Goal: Task Accomplishment & Management: Use online tool/utility

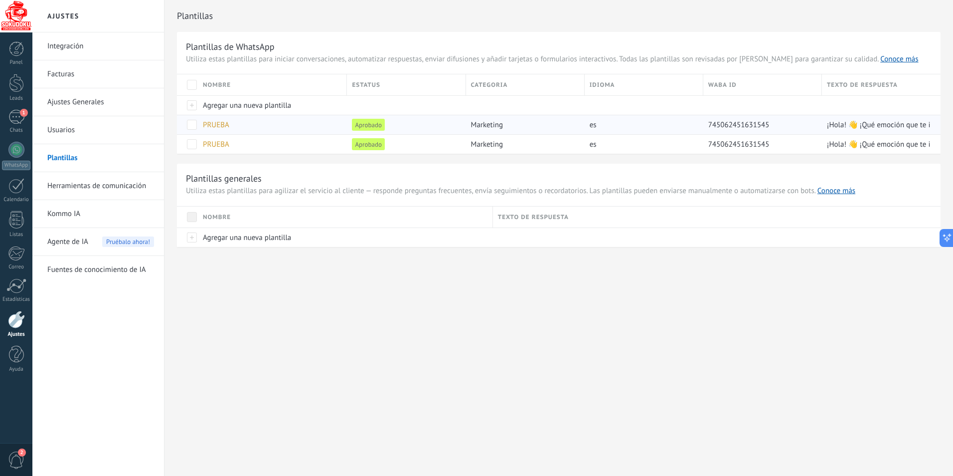
click at [68, 240] on span "Agente de IA" at bounding box center [67, 242] width 41 height 28
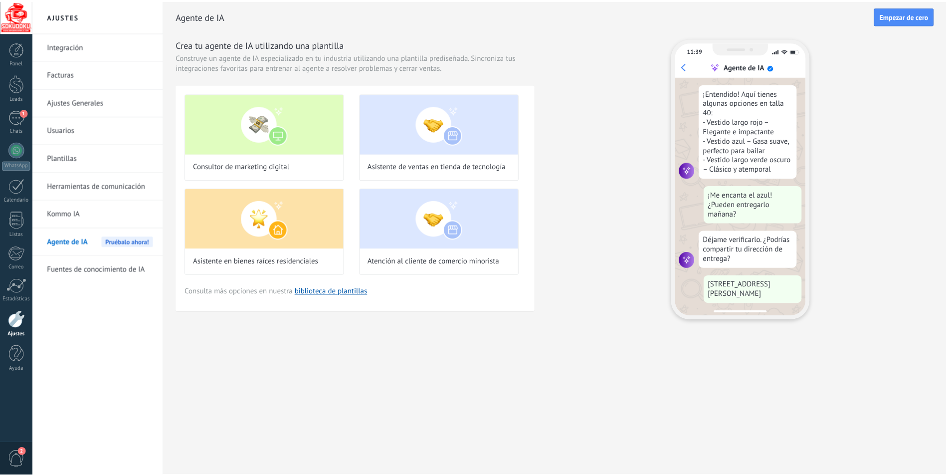
scroll to position [181, 0]
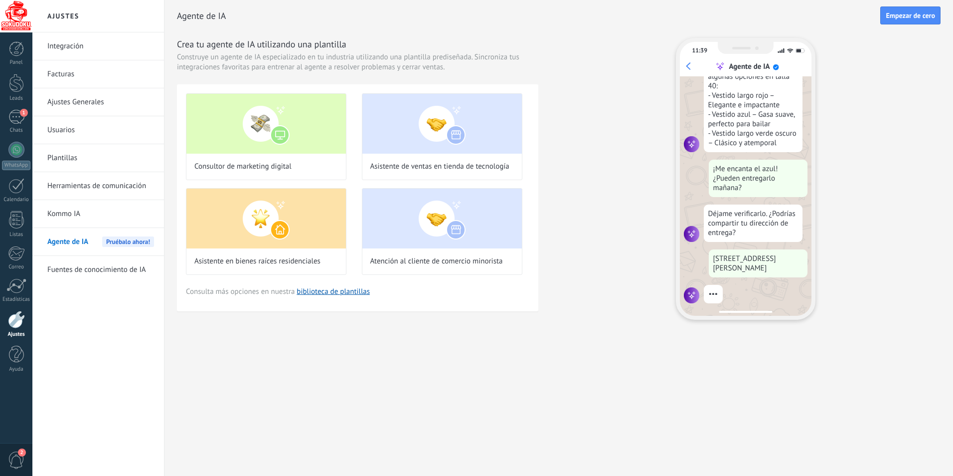
click at [94, 187] on link "Herramientas de comunicación" at bounding box center [100, 186] width 107 height 28
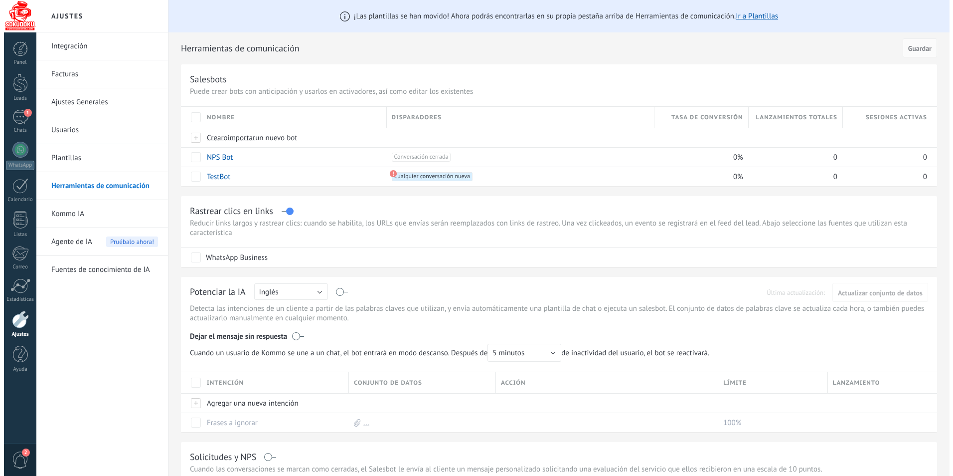
scroll to position [100, 0]
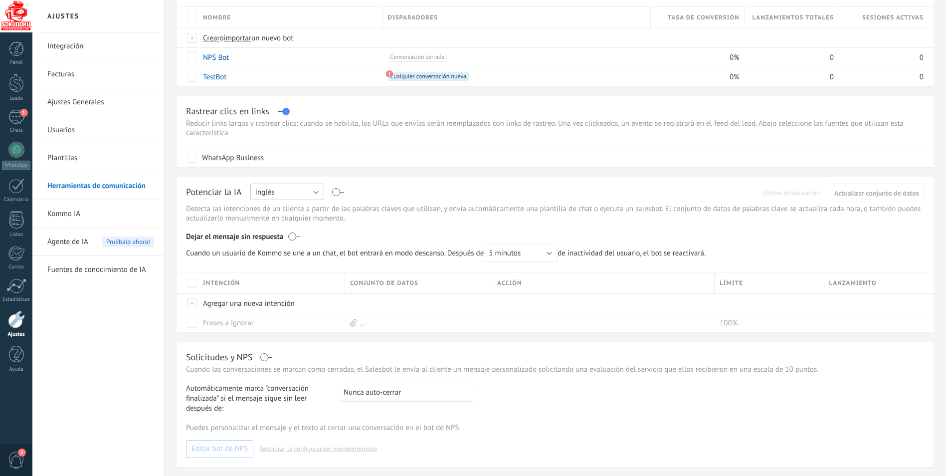
click at [319, 192] on button "Inglés" at bounding box center [287, 191] width 74 height 16
click at [276, 228] on span "Español" at bounding box center [282, 226] width 76 height 9
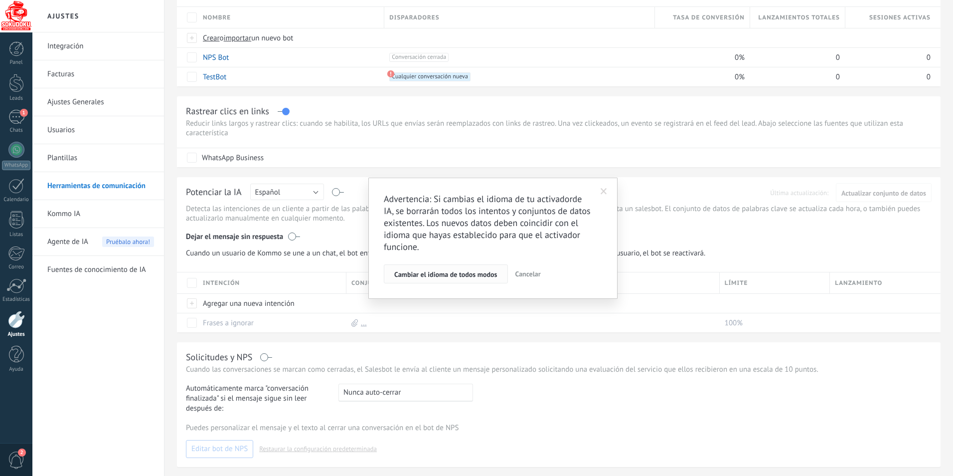
click at [461, 277] on span "Cambiar el idioma de todos modos" at bounding box center [445, 274] width 103 height 7
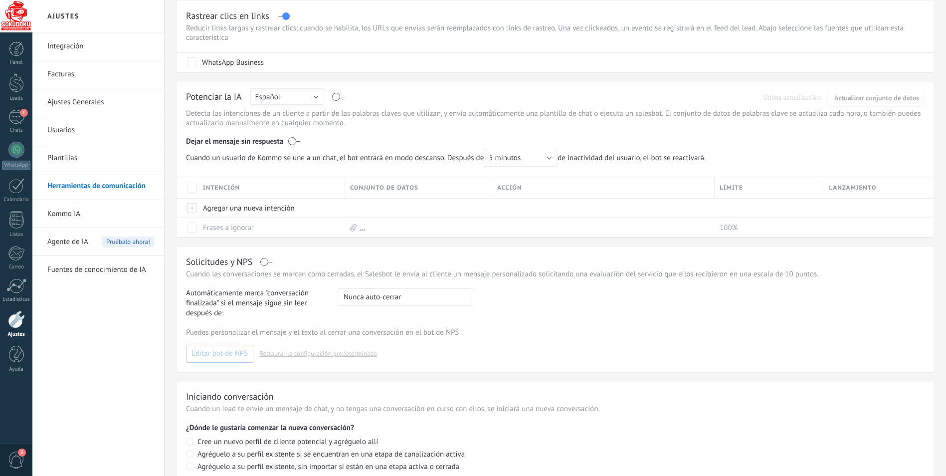
scroll to position [199, 0]
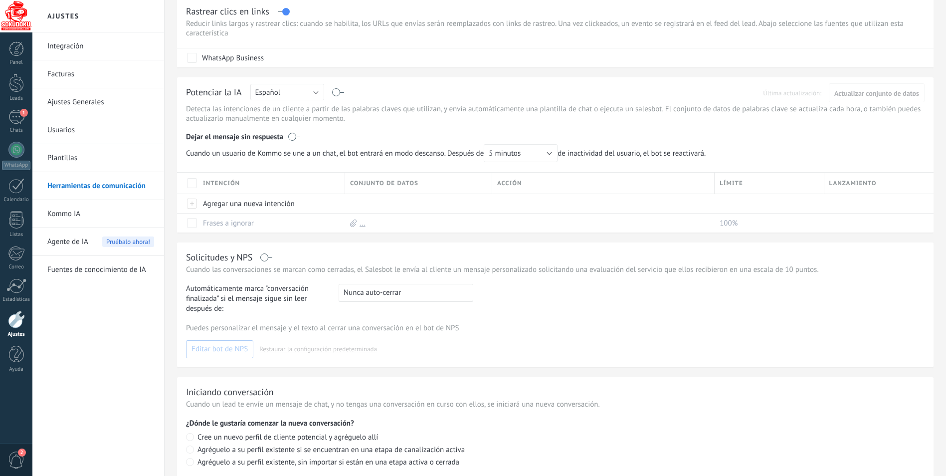
drag, startPoint x: 293, startPoint y: 136, endPoint x: 303, endPoint y: 136, distance: 9.5
click at [303, 136] on div "Dejar el mensaje sin respuesta" at bounding box center [555, 134] width 738 height 19
click at [298, 137] on label at bounding box center [294, 137] width 12 height 10
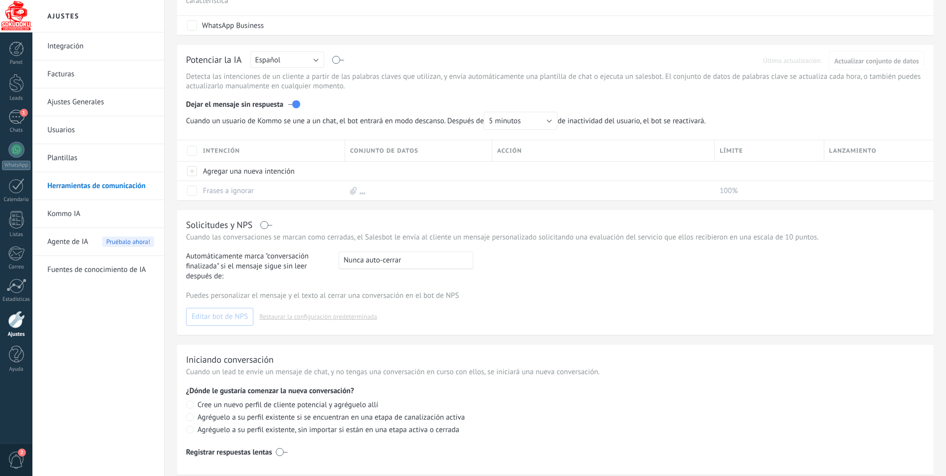
scroll to position [249, 0]
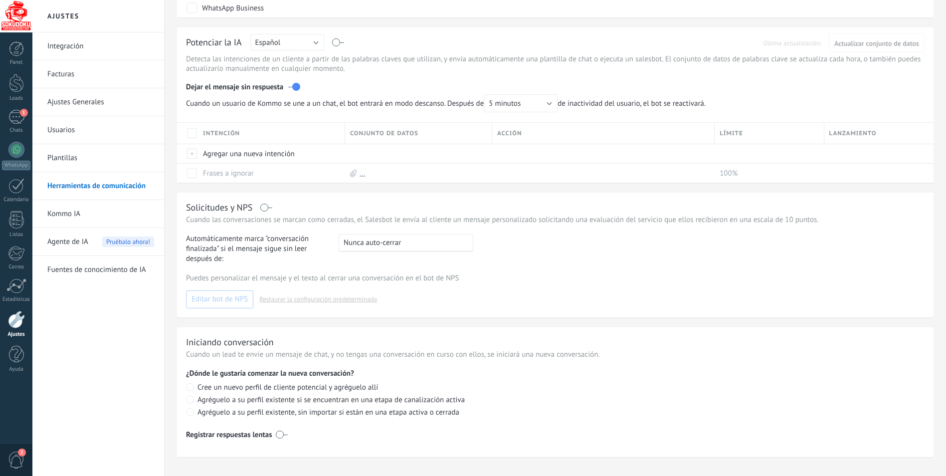
click at [268, 208] on div "Solicitudes y NPS" at bounding box center [555, 206] width 738 height 11
click at [270, 208] on div "Solicitudes y NPS" at bounding box center [555, 206] width 738 height 11
click at [269, 206] on div "Solicitudes y NPS" at bounding box center [555, 206] width 738 height 11
click at [267, 208] on label at bounding box center [266, 207] width 11 height 0
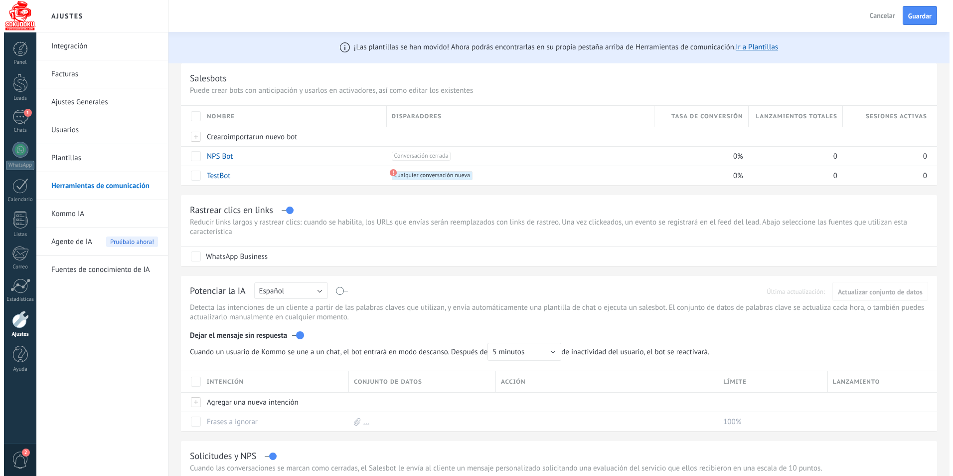
scroll to position [0, 0]
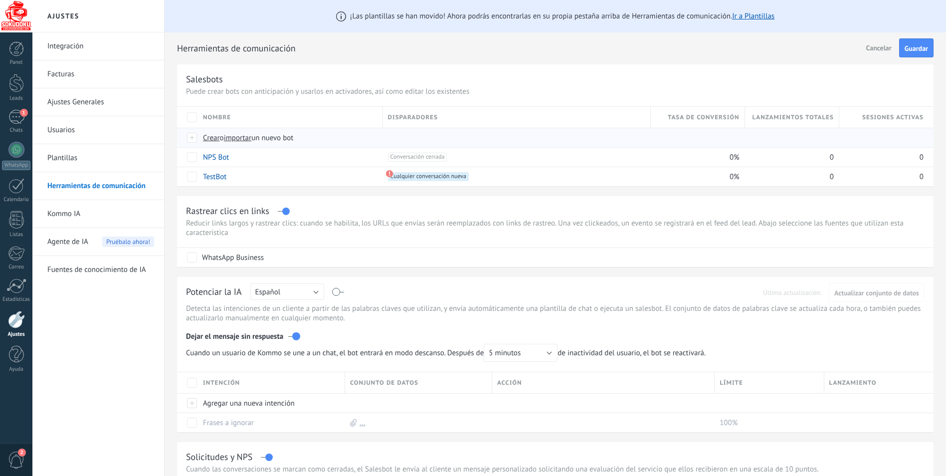
click at [214, 139] on span "Crear" at bounding box center [211, 137] width 17 height 9
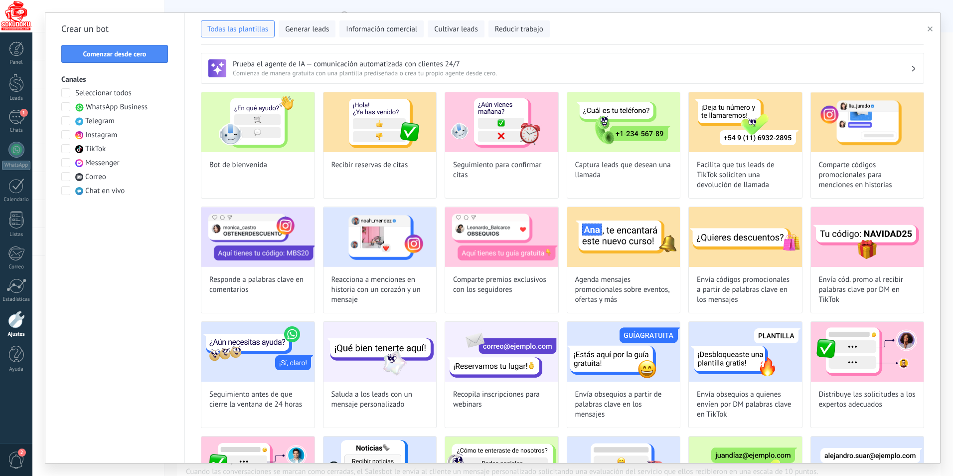
click at [65, 109] on span at bounding box center [65, 106] width 9 height 9
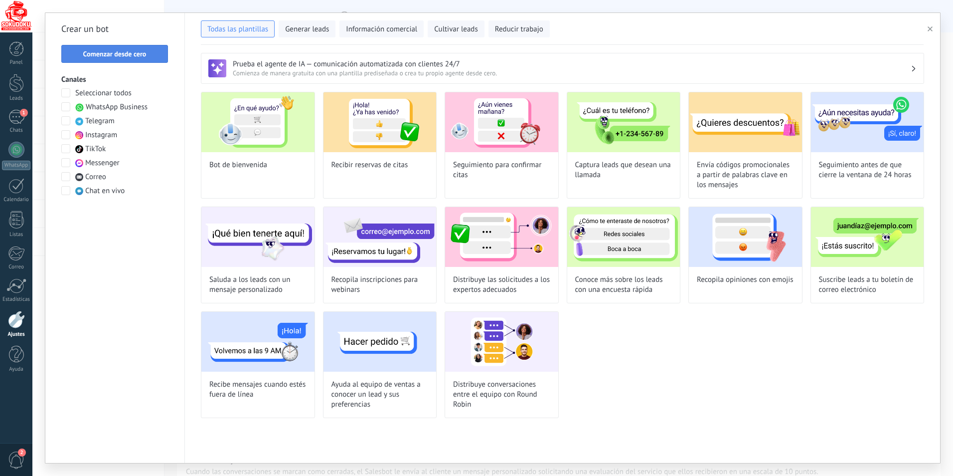
click at [130, 52] on span "Comenzar desde cero" at bounding box center [114, 53] width 63 height 7
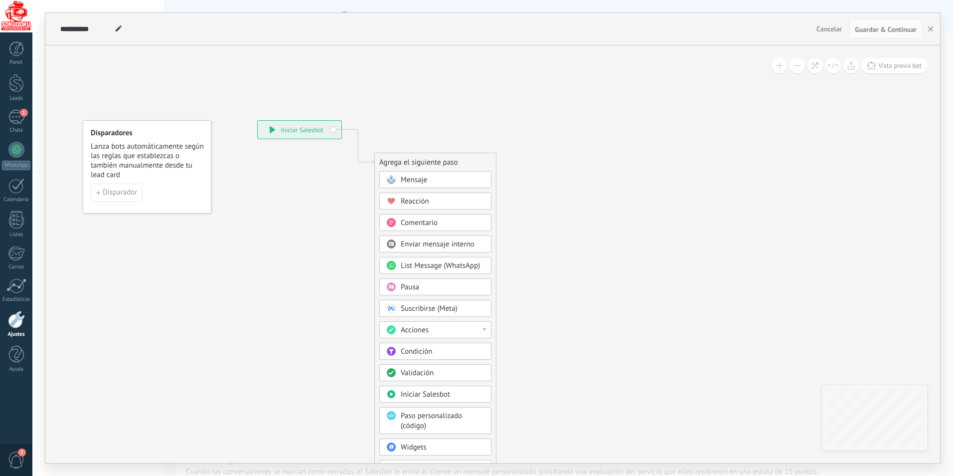
click at [415, 179] on span "Mensaje" at bounding box center [414, 179] width 26 height 9
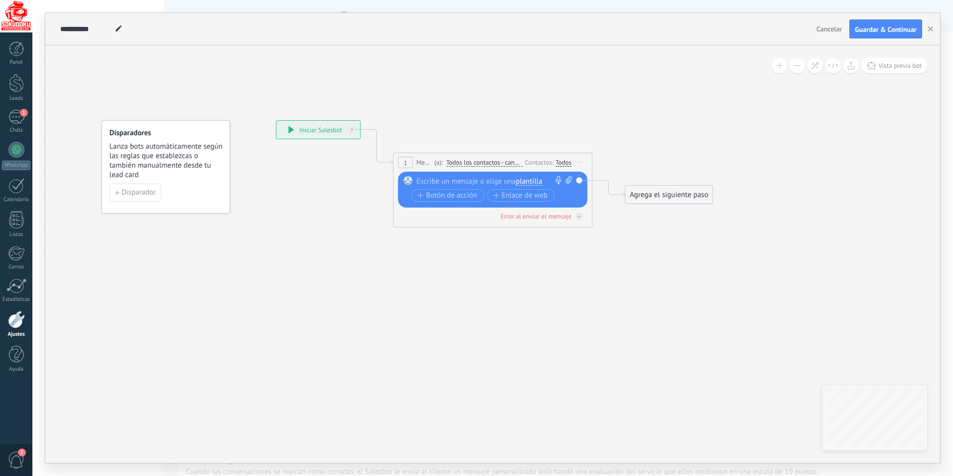
click at [528, 182] on span "plantilla" at bounding box center [529, 181] width 26 height 8
click at [531, 196] on span "PRUEBA" at bounding box center [565, 198] width 121 height 10
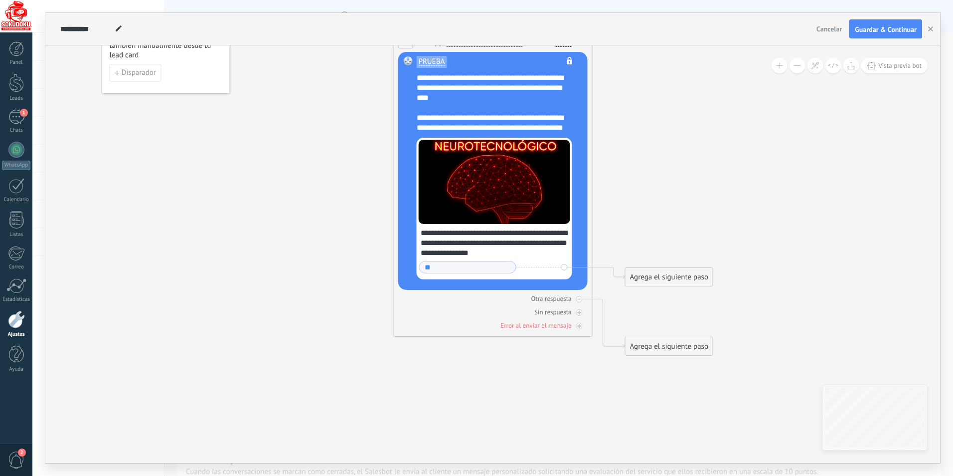
click at [657, 278] on div "Agrega el siguiente paso" at bounding box center [669, 277] width 87 height 16
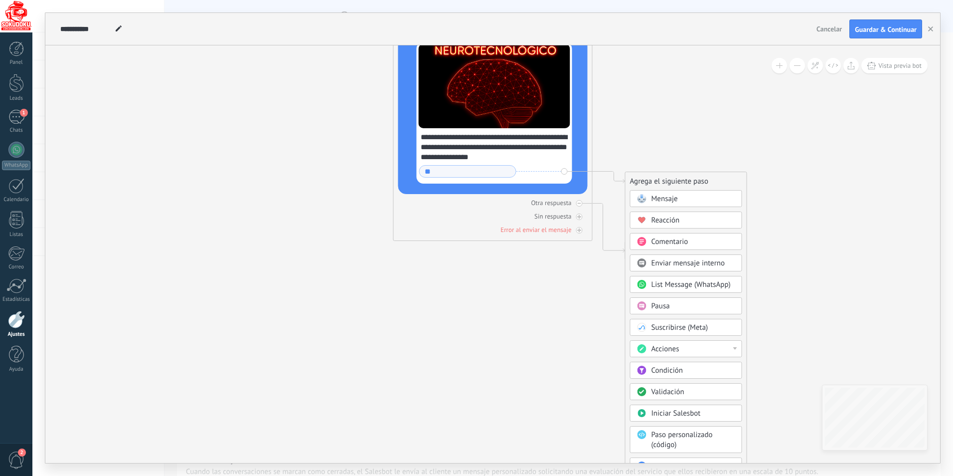
click at [660, 199] on span "Mensaje" at bounding box center [664, 198] width 26 height 9
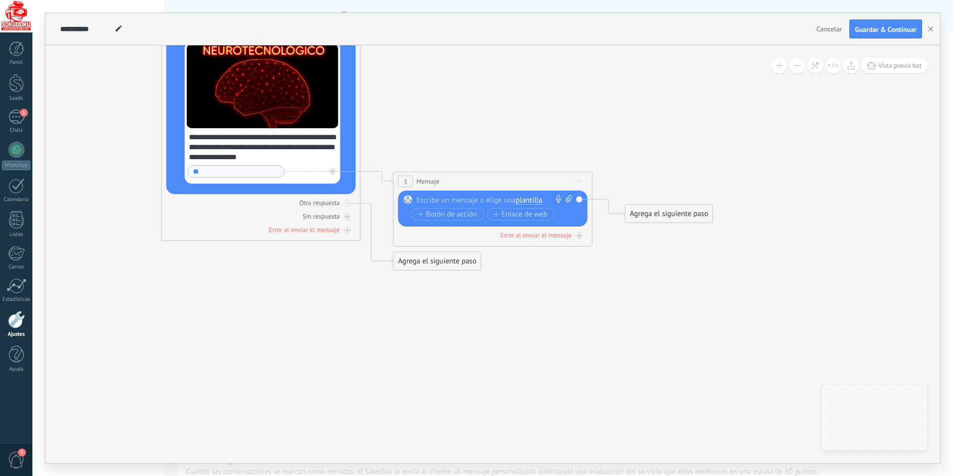
click at [472, 199] on div at bounding box center [491, 200] width 148 height 10
paste div
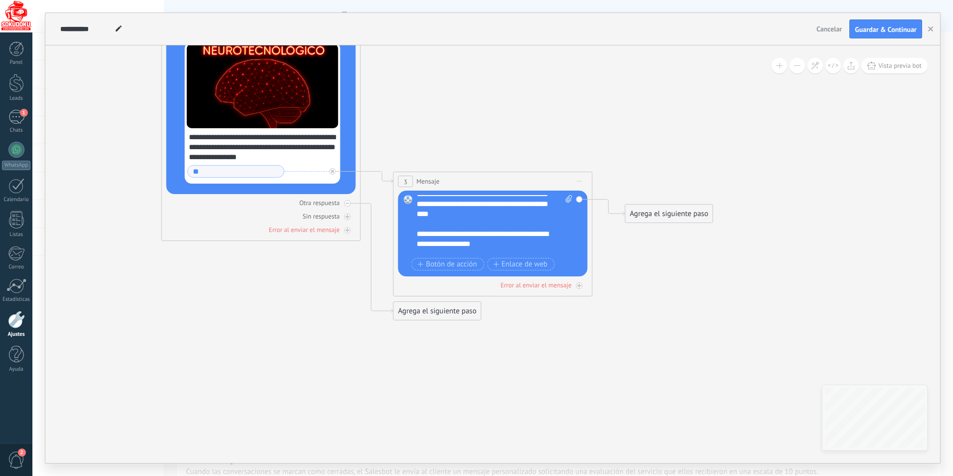
scroll to position [169, 0]
click at [466, 261] on span "Botón de acción" at bounding box center [448, 264] width 60 height 8
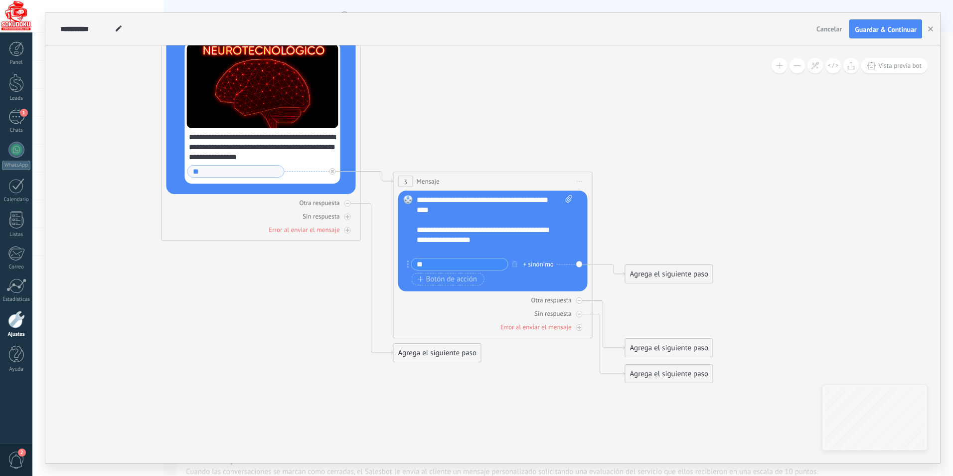
type input "*"
type input "**********"
click at [643, 275] on div "Agrega el siguiente paso" at bounding box center [669, 274] width 87 height 16
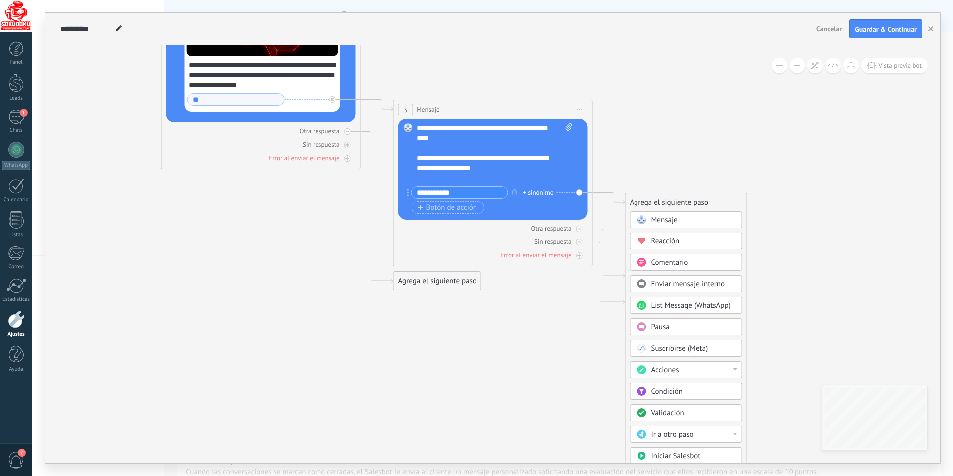
click at [669, 240] on span "Reacción" at bounding box center [665, 240] width 28 height 9
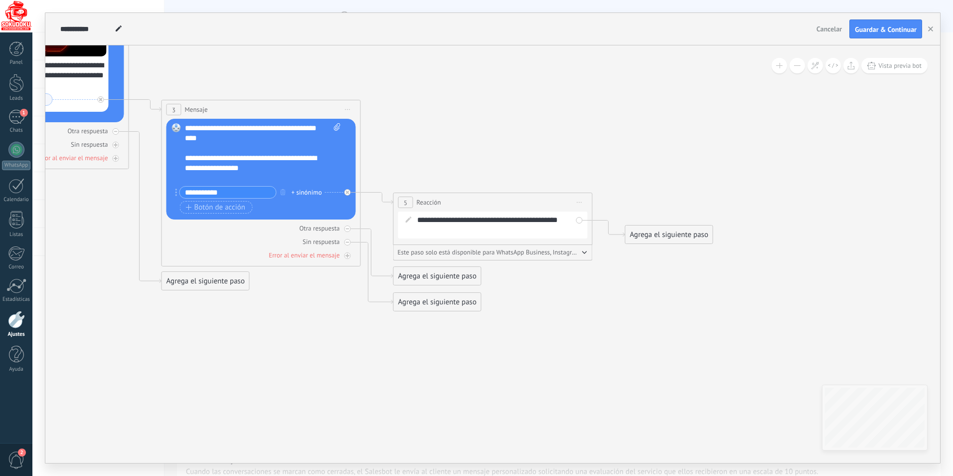
click at [651, 237] on div "Agrega el siguiente paso" at bounding box center [669, 234] width 87 height 16
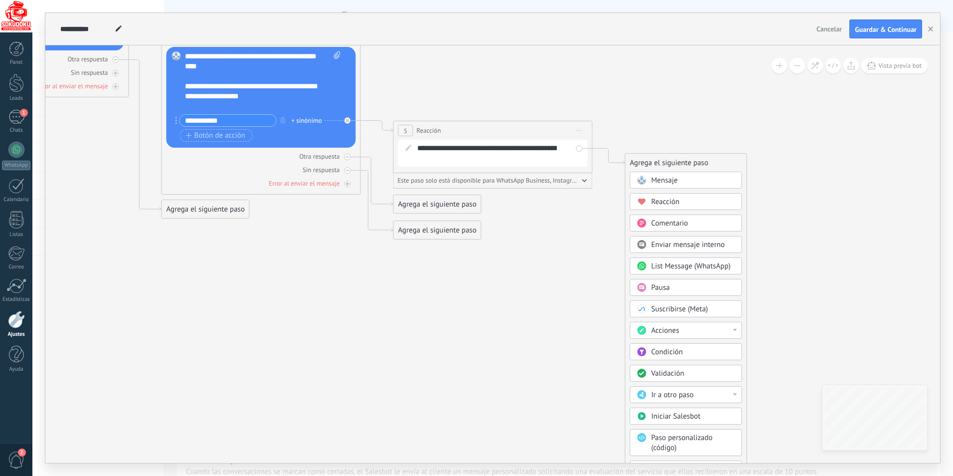
click at [730, 330] on div "Acciones" at bounding box center [693, 330] width 84 height 10
click at [732, 326] on div "Administrar etiquetas" at bounding box center [686, 330] width 111 height 17
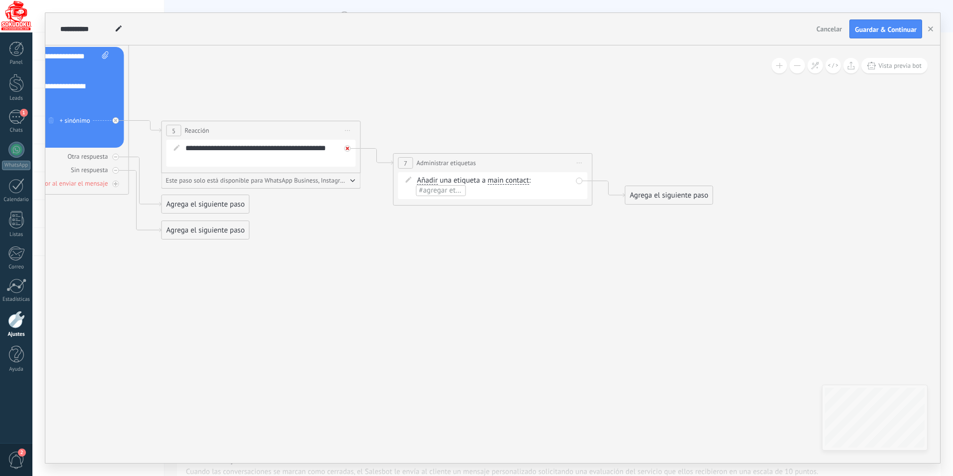
click at [348, 147] on icon at bounding box center [347, 148] width 3 height 3
click at [577, 161] on span "Iniciar vista previa aquí Cambiar nombre Duplicar Borrar" at bounding box center [580, 163] width 16 height 14
click at [610, 224] on div "Borrar" at bounding box center [625, 227] width 99 height 17
click at [349, 151] on div "**********" at bounding box center [260, 153] width 189 height 27
click at [408, 220] on div "Agrega el siguiente paso" at bounding box center [437, 220] width 87 height 16
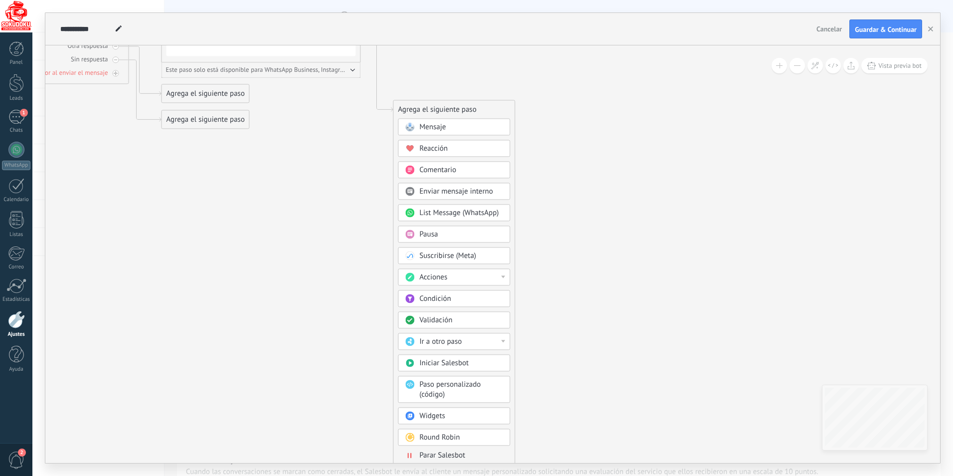
click at [502, 340] on div at bounding box center [503, 340] width 4 height 2
click at [501, 342] on div "1: Mensaje" at bounding box center [454, 341] width 111 height 17
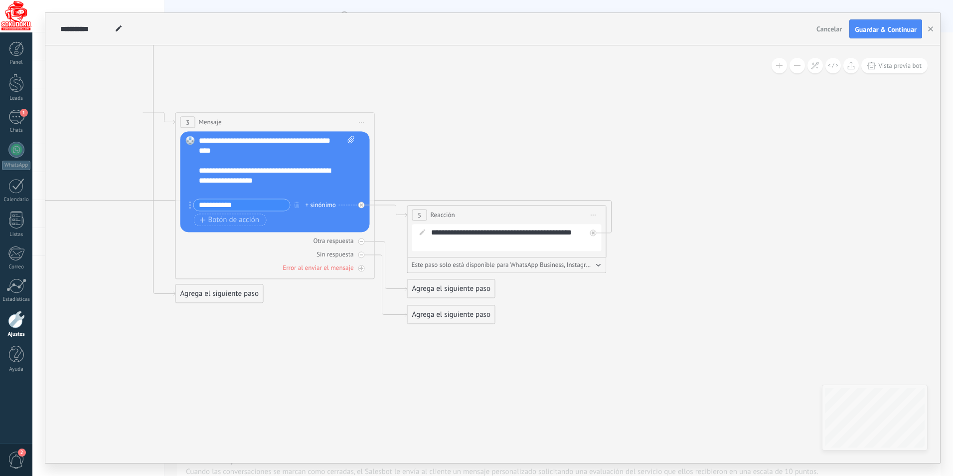
drag, startPoint x: 145, startPoint y: 355, endPoint x: 388, endPoint y: 358, distance: 243.3
click at [388, 358] on icon at bounding box center [375, 84] width 1597 height 976
click at [590, 231] on icon at bounding box center [590, 231] width 3 height 3
click at [650, 242] on div "Agrega el siguiente paso" at bounding box center [680, 246] width 87 height 16
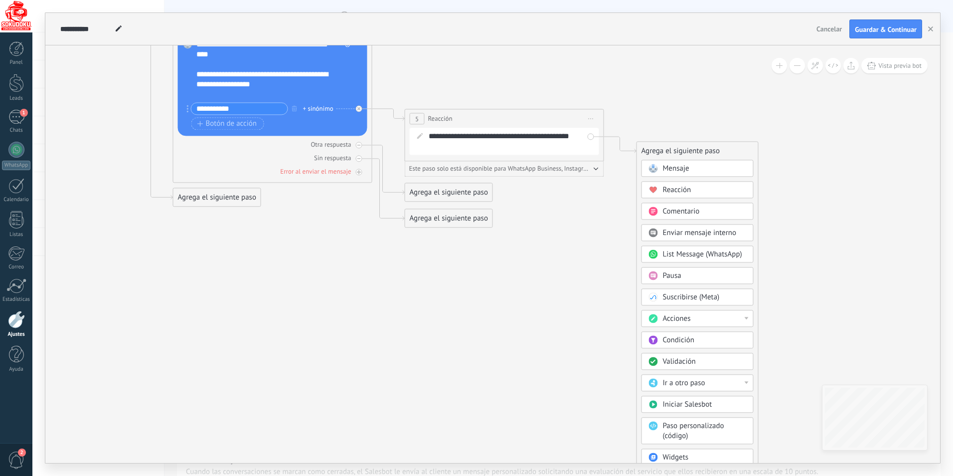
click at [704, 253] on span "List Message (WhatsApp)" at bounding box center [702, 253] width 79 height 9
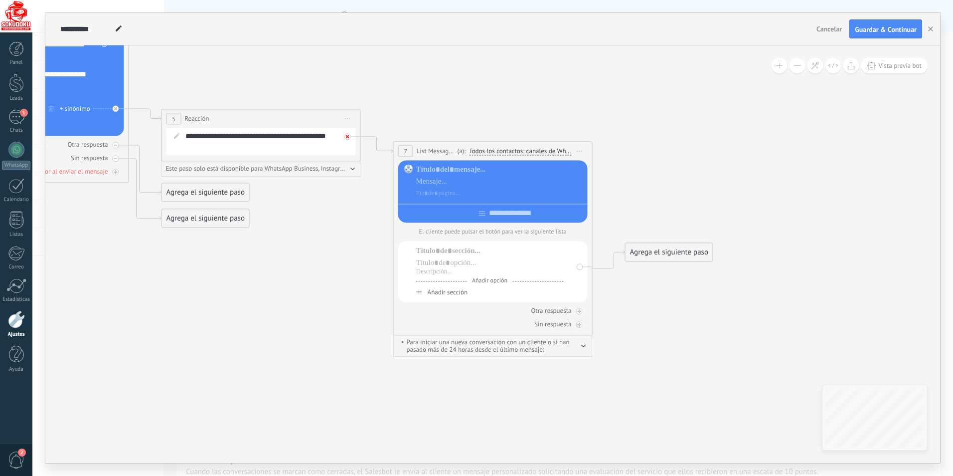
click at [345, 136] on div at bounding box center [347, 136] width 6 height 6
click at [580, 151] on icon at bounding box center [579, 151] width 5 height 1
click at [606, 214] on div "Borrar" at bounding box center [625, 215] width 99 height 17
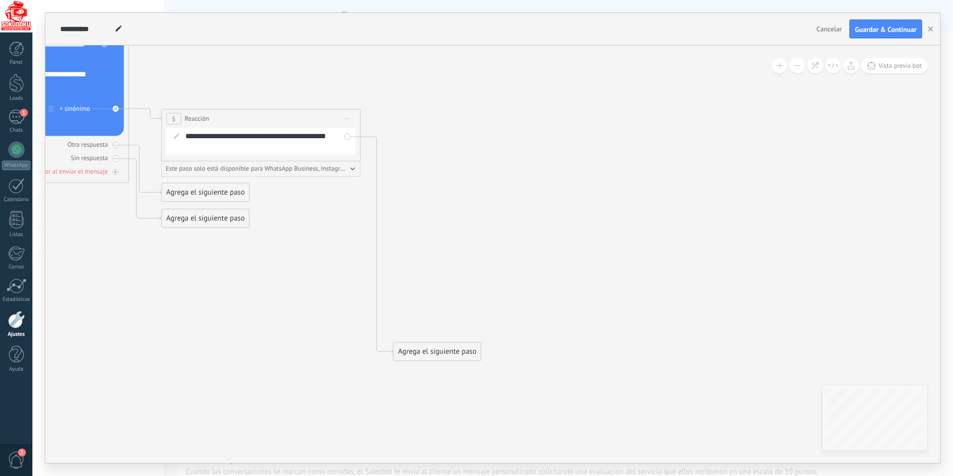
click at [436, 347] on div "Agrega el siguiente paso" at bounding box center [437, 351] width 87 height 16
click at [387, 223] on icon at bounding box center [130, 55] width 1597 height 1110
click at [346, 138] on div "**********" at bounding box center [260, 141] width 189 height 27
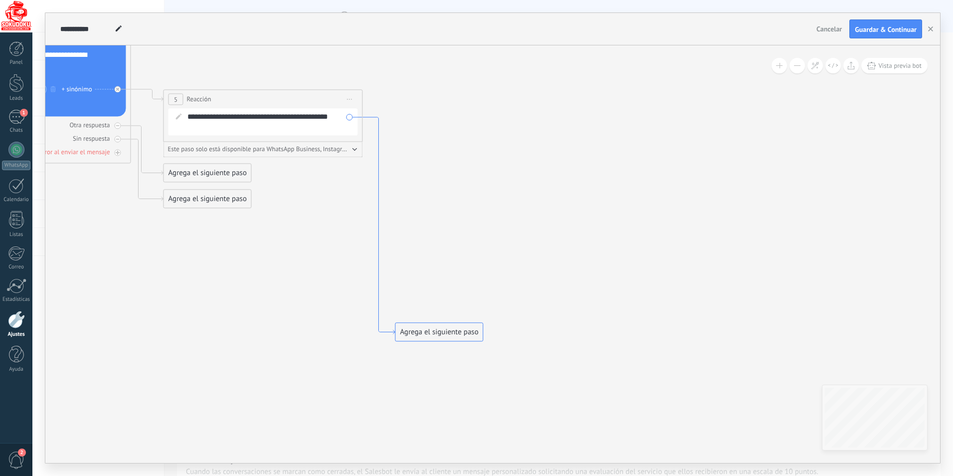
drag, startPoint x: 389, startPoint y: 349, endPoint x: 391, endPoint y: 329, distance: 19.5
drag, startPoint x: 410, startPoint y: 331, endPoint x: 394, endPoint y: 119, distance: 213.0
click at [394, 119] on div "Agrega el siguiente paso" at bounding box center [418, 119] width 87 height 16
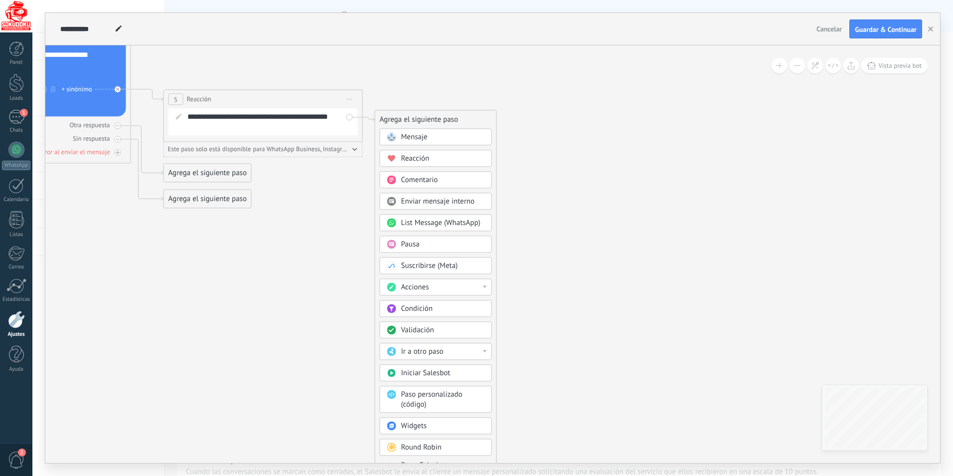
click at [419, 181] on span "Comentario" at bounding box center [419, 179] width 37 height 9
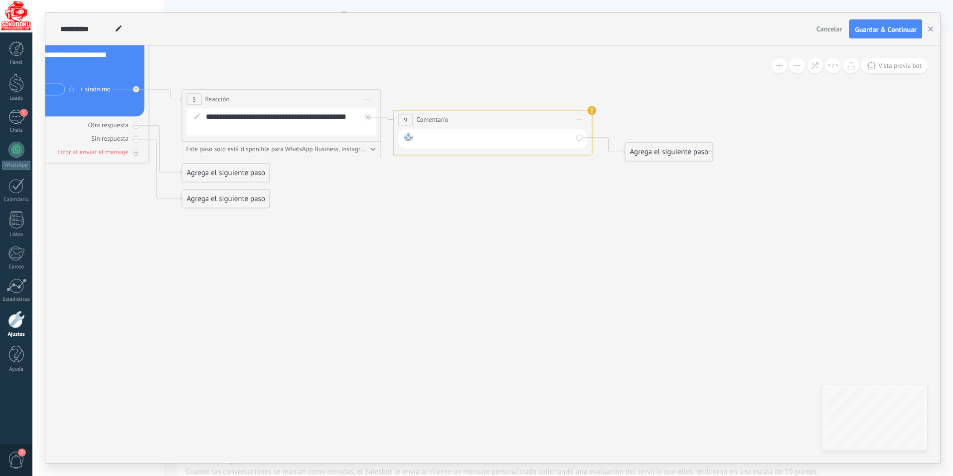
click at [439, 140] on div at bounding box center [494, 138] width 155 height 13
drag, startPoint x: 420, startPoint y: 140, endPoint x: 437, endPoint y: 129, distance: 19.8
click at [437, 129] on div "**********" at bounding box center [492, 139] width 189 height 20
click at [560, 139] on div "**********" at bounding box center [494, 138] width 155 height 13
click at [638, 152] on div "Agrega el siguiente paso" at bounding box center [669, 152] width 87 height 16
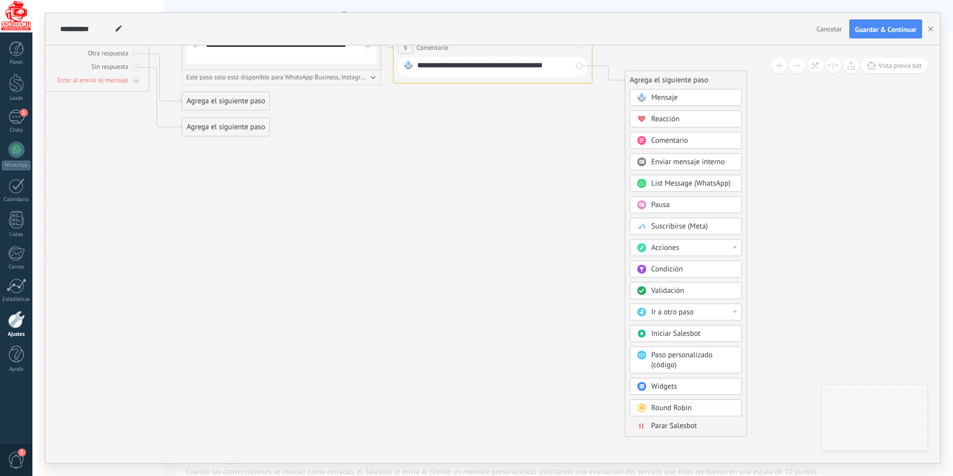
click at [732, 244] on div "Acciones" at bounding box center [693, 248] width 84 height 10
click at [679, 322] on div "Completar tareas" at bounding box center [686, 324] width 111 height 17
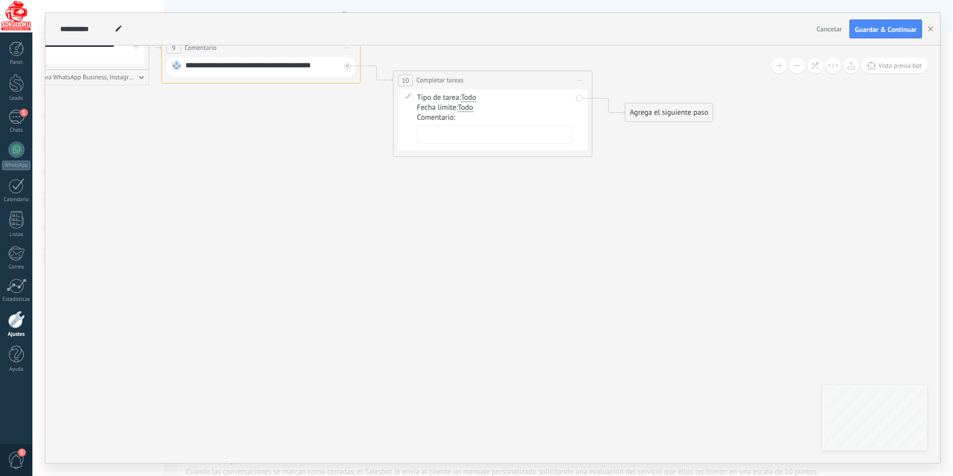
click at [470, 96] on span "Todo" at bounding box center [468, 98] width 15 height 8
click at [470, 96] on button "Todo" at bounding box center [518, 98] width 125 height 18
click at [473, 128] on li "Reunión" at bounding box center [512, 132] width 124 height 17
click at [471, 108] on span "Todo" at bounding box center [465, 108] width 15 height 8
click at [471, 108] on button "Todo" at bounding box center [515, 108] width 125 height 18
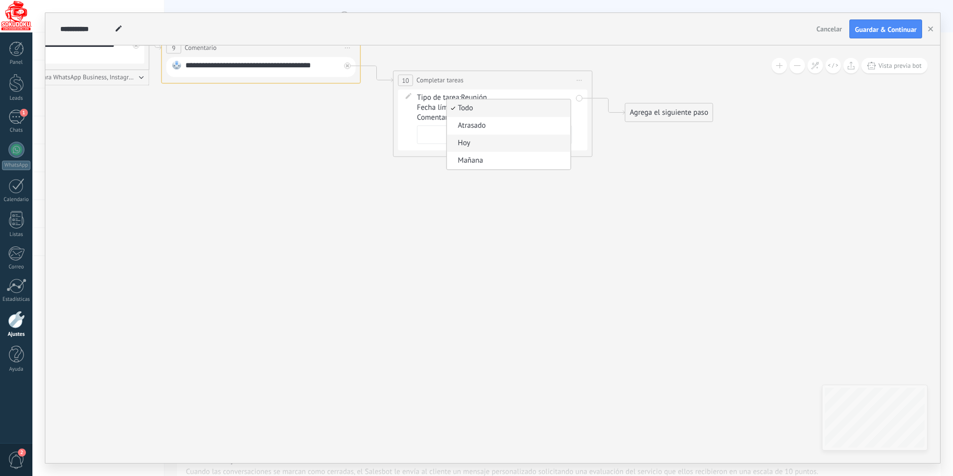
click at [472, 140] on span "Hoy" at bounding box center [507, 143] width 121 height 10
click at [447, 129] on textarea at bounding box center [494, 134] width 155 height 18
type textarea "*"
type textarea "*********"
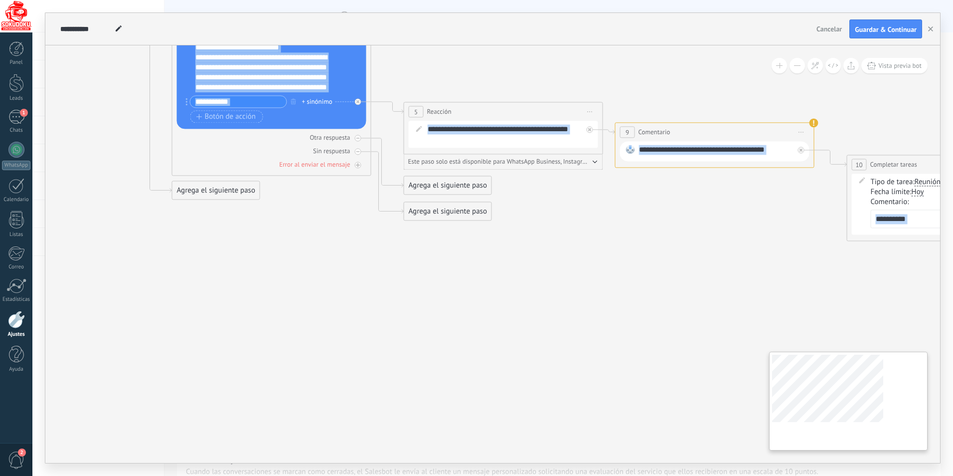
click at [866, 433] on div "**********" at bounding box center [492, 253] width 895 height 417
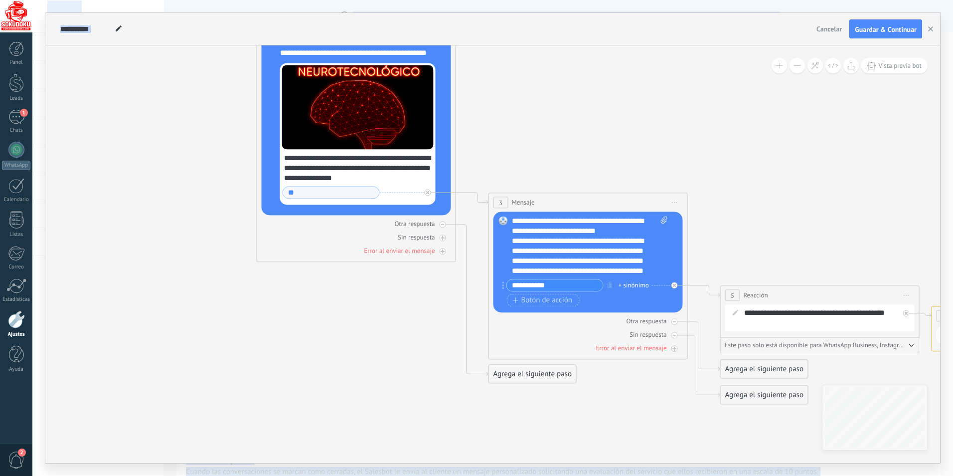
drag, startPoint x: 285, startPoint y: 338, endPoint x: 593, endPoint y: 501, distance: 348.1
click at [593, 475] on html ".abccls-1,.abccls-2{fill-rule:evenodd}.abccls-2{fill:#fff} .abfcls-1{fill:none}…" at bounding box center [476, 238] width 953 height 476
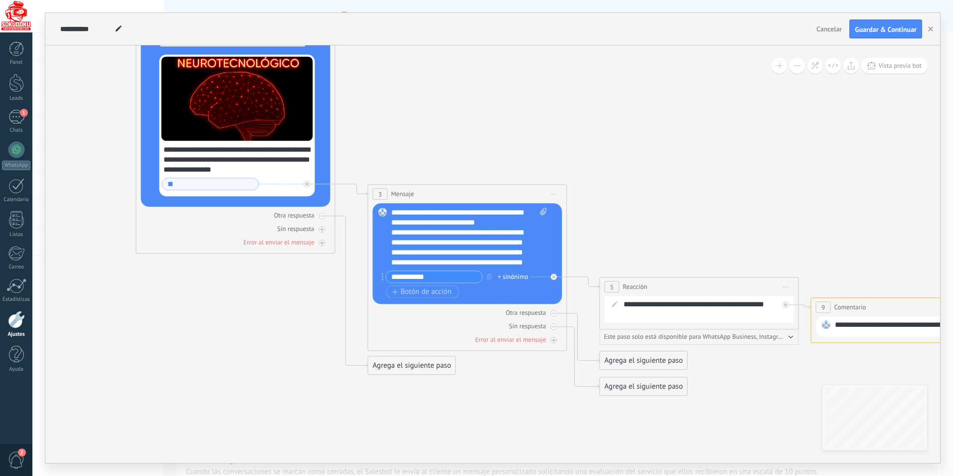
drag, startPoint x: 385, startPoint y: 306, endPoint x: 264, endPoint y: 298, distance: 120.9
click at [264, 298] on icon at bounding box center [674, 166] width 1808 height 996
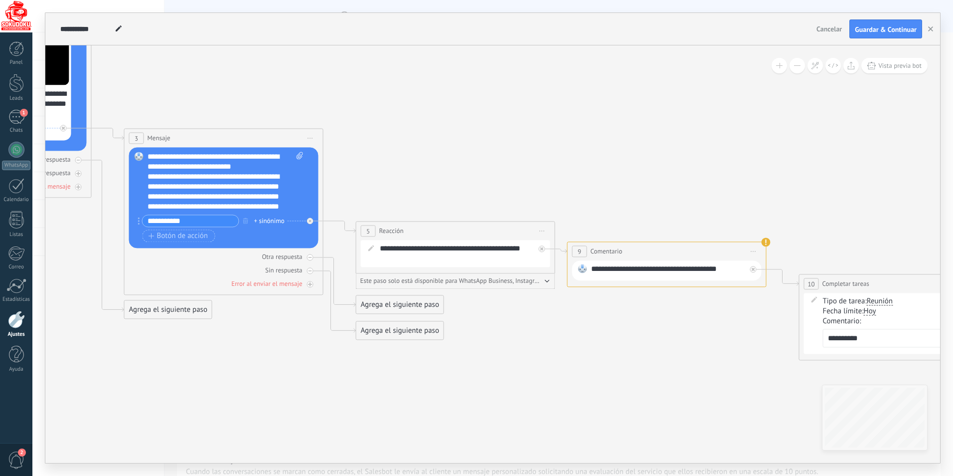
drag, startPoint x: 511, startPoint y: 397, endPoint x: 266, endPoint y: 341, distance: 251.6
click at [266, 341] on icon at bounding box center [430, 110] width 1808 height 996
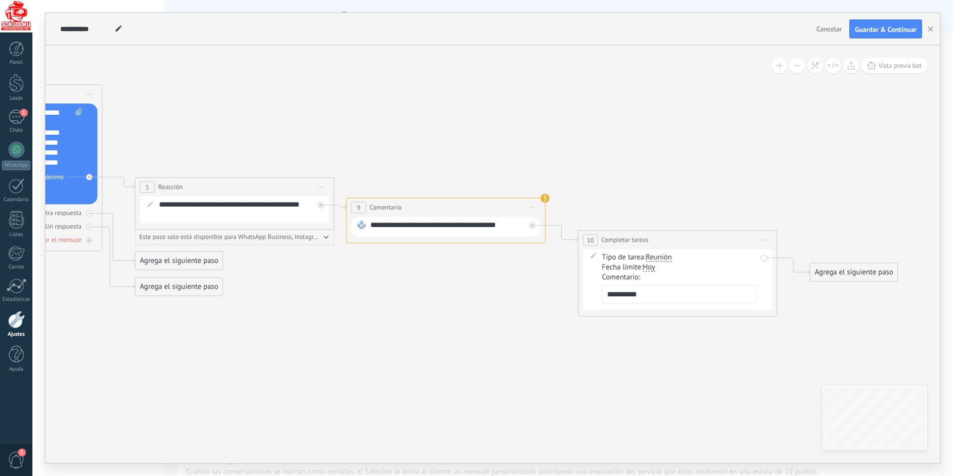
drag, startPoint x: 647, startPoint y: 362, endPoint x: 428, endPoint y: 318, distance: 223.7
click at [428, 318] on icon at bounding box center [209, 66] width 1808 height 996
click at [543, 295] on icon at bounding box center [209, 66] width 1808 height 996
click at [524, 208] on span "Iniciar vista previa aquí Cambiar nombre Duplicar Borrar" at bounding box center [532, 207] width 16 height 14
click at [551, 221] on div "Iniciar vista previa aquí" at bounding box center [577, 221] width 99 height 17
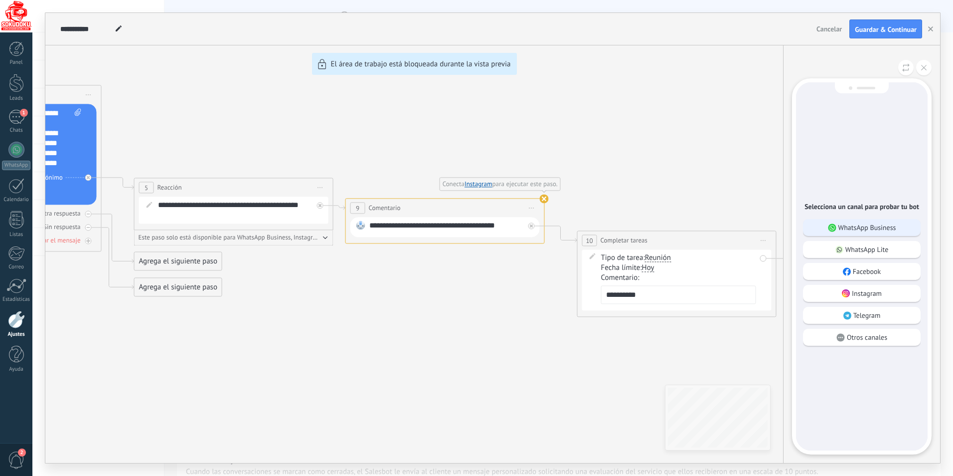
click at [864, 228] on p "WhatsApp Business" at bounding box center [867, 227] width 58 height 9
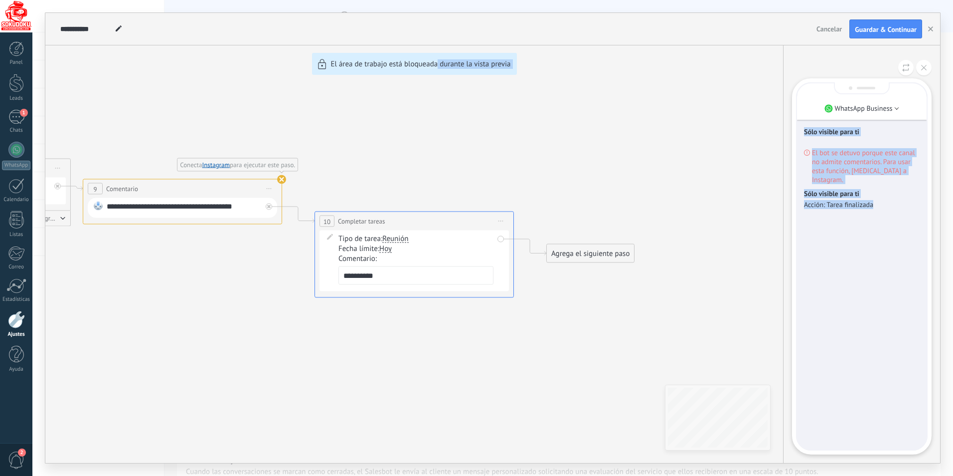
drag, startPoint x: 439, startPoint y: 356, endPoint x: 915, endPoint y: 328, distance: 476.8
click at [915, 328] on div "**********" at bounding box center [492, 238] width 895 height 450
click at [928, 61] on button at bounding box center [923, 67] width 15 height 15
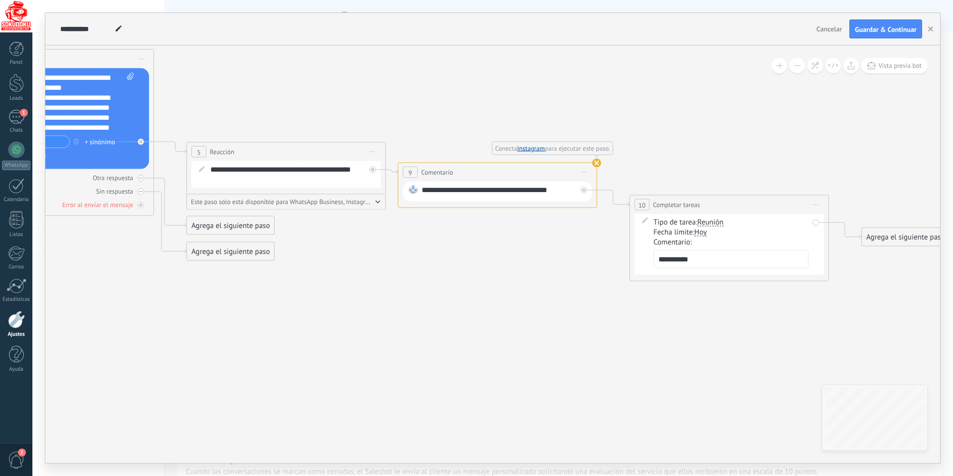
drag, startPoint x: 138, startPoint y: 279, endPoint x: 453, endPoint y: 262, distance: 315.5
click at [453, 262] on icon at bounding box center [260, 31] width 1808 height 996
click at [591, 164] on div "**********" at bounding box center [497, 172] width 198 height 18
click at [596, 160] on use at bounding box center [596, 163] width 9 height 9
click at [585, 171] on span "Iniciar vista previa aquí Cambiar nombre Duplicar Borrar" at bounding box center [584, 172] width 16 height 14
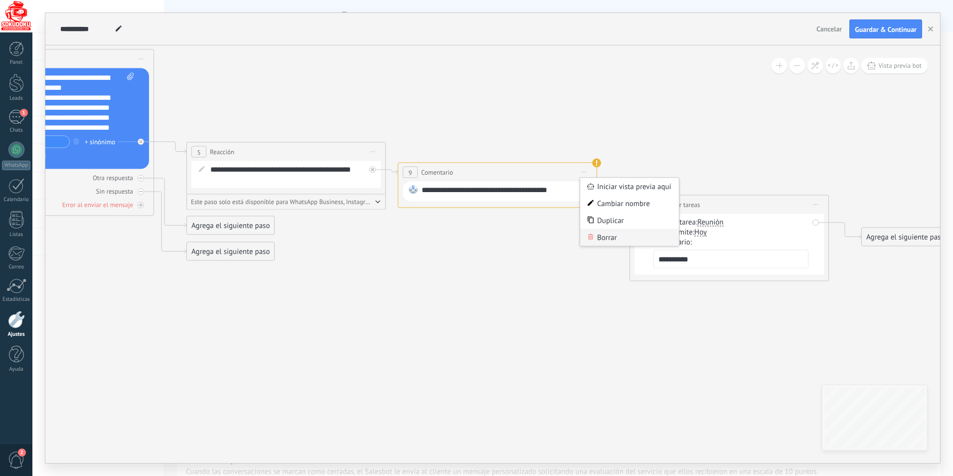
click at [603, 233] on div "Borrar" at bounding box center [629, 237] width 99 height 17
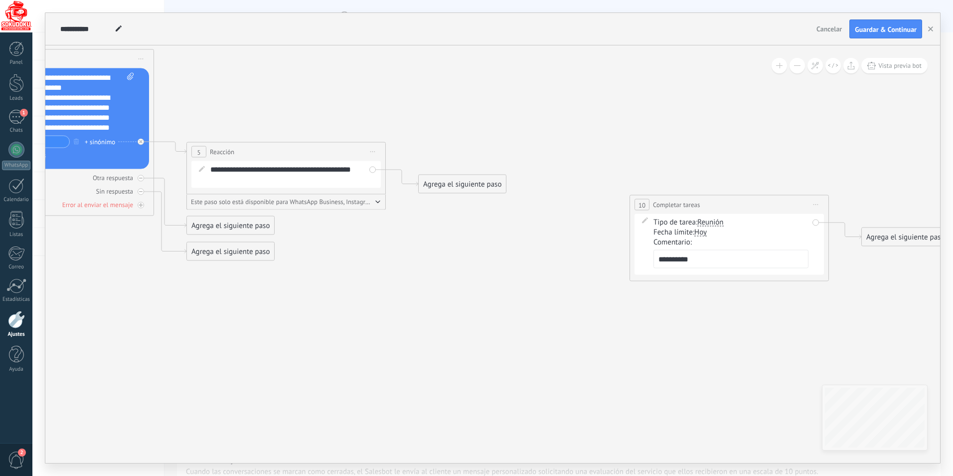
click at [430, 182] on div "Agrega el siguiente paso" at bounding box center [462, 184] width 87 height 16
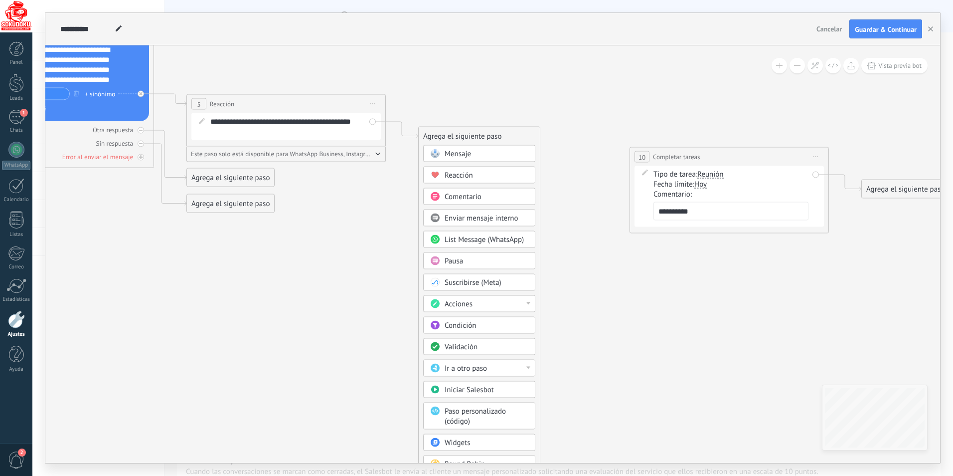
click at [477, 345] on span "Validación" at bounding box center [461, 346] width 33 height 9
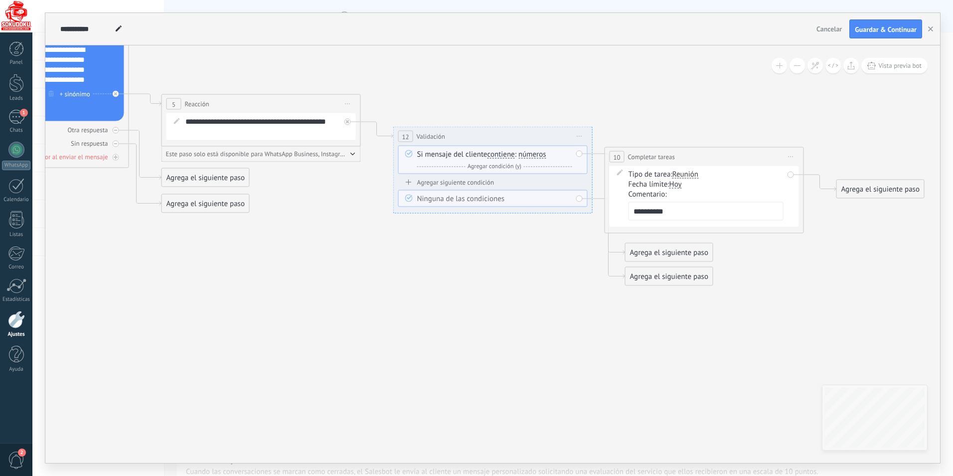
click at [532, 156] on span "números" at bounding box center [532, 155] width 28 height 8
click at [532, 156] on button "números" at bounding box center [575, 155] width 125 height 18
click at [533, 184] on li "teléfono" at bounding box center [569, 189] width 124 height 17
click at [426, 182] on div "Agregar siguiente condición" at bounding box center [492, 182] width 189 height 8
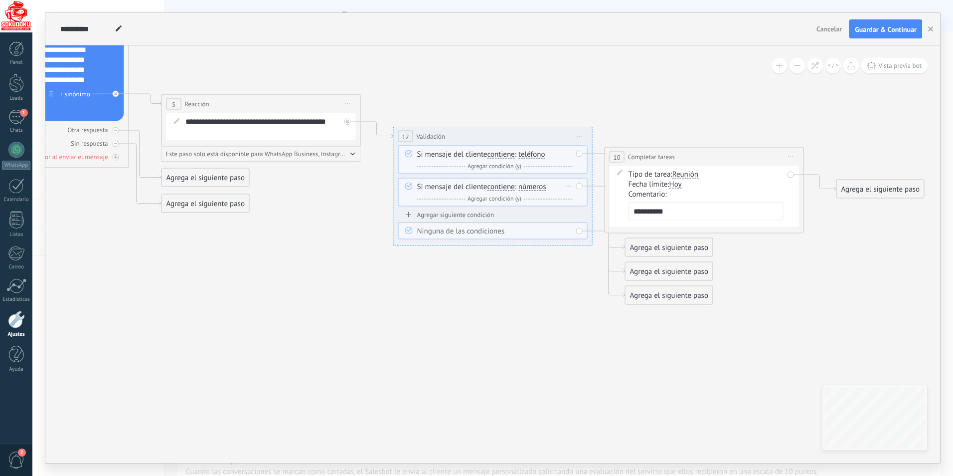
click at [571, 187] on div "Borrar" at bounding box center [568, 186] width 11 height 14
click at [573, 200] on icon at bounding box center [573, 200] width 6 height 6
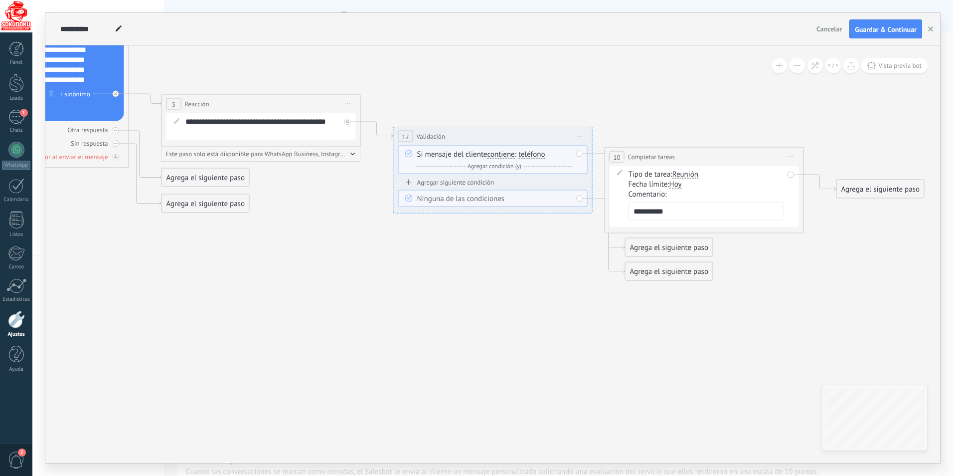
click at [438, 201] on div "Ninguna de las condiciones" at bounding box center [494, 199] width 155 height 10
click at [438, 199] on div "Ninguna de las condiciones" at bounding box center [494, 199] width 155 height 10
click at [896, 68] on span "Vista previa bot" at bounding box center [899, 65] width 43 height 8
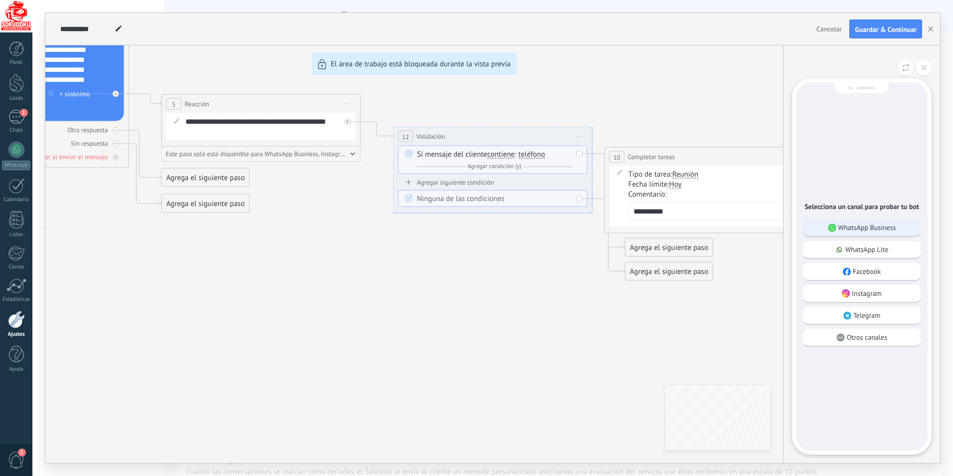
click at [862, 230] on p "WhatsApp Business" at bounding box center [867, 227] width 58 height 9
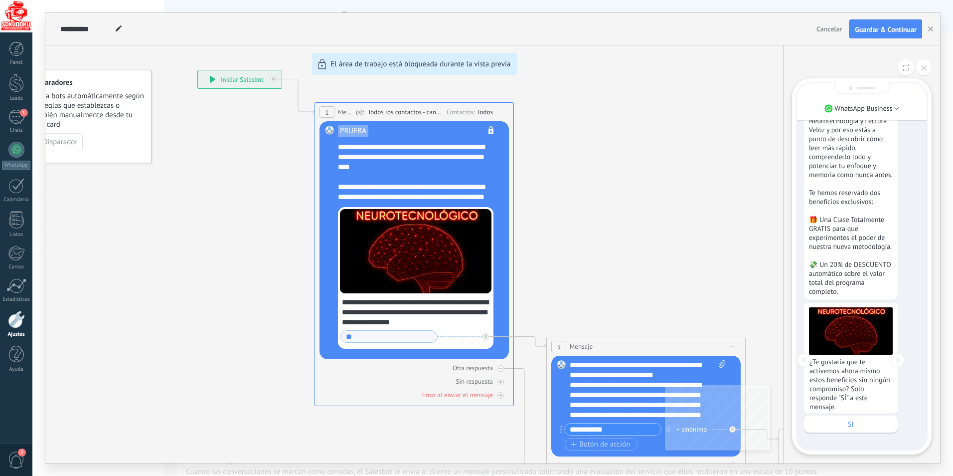
scroll to position [0, 0]
click at [851, 423] on p "SI" at bounding box center [851, 422] width 84 height 9
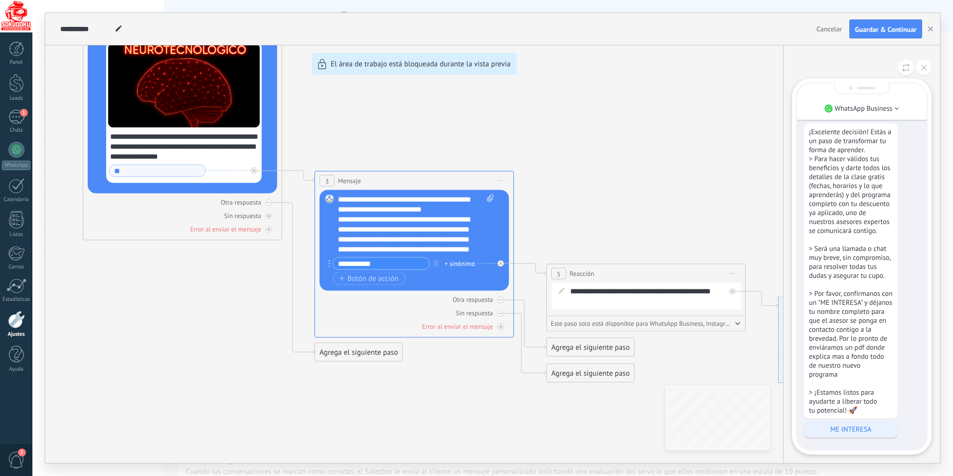
click at [858, 431] on p "ME INTERESA" at bounding box center [851, 428] width 84 height 9
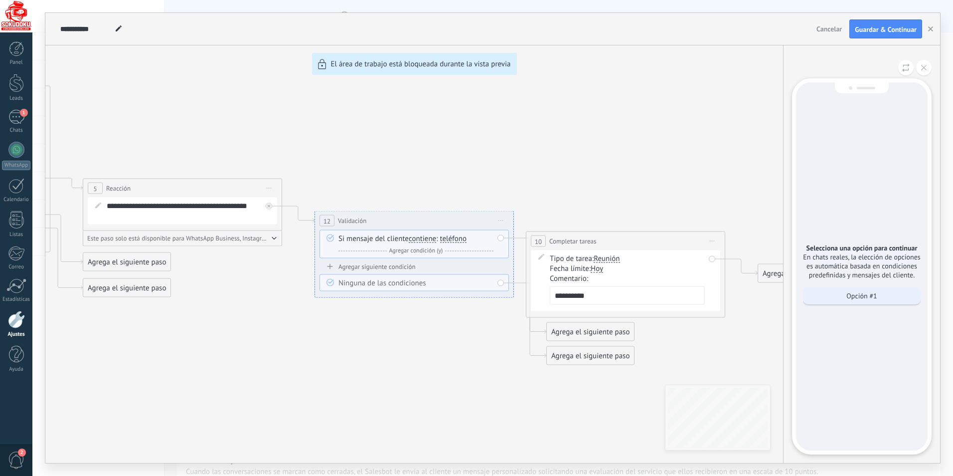
click at [865, 297] on p "Opción #1" at bounding box center [861, 295] width 30 height 9
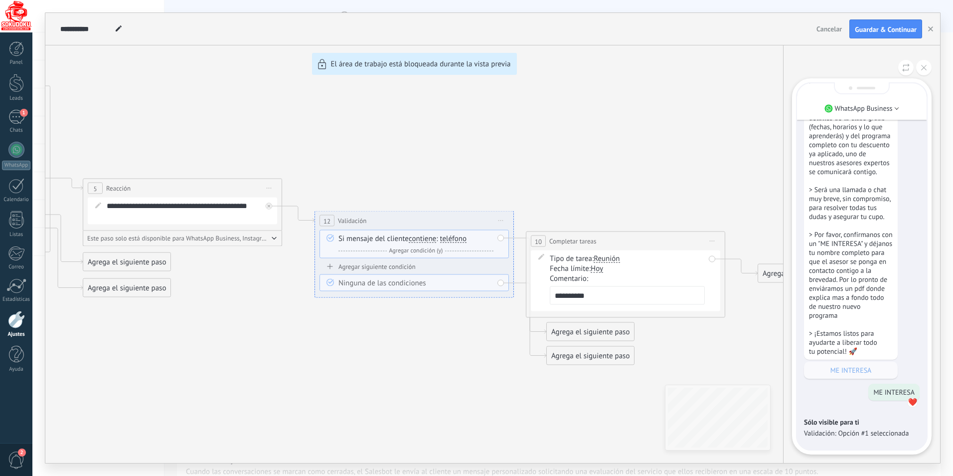
click at [434, 250] on div "**********" at bounding box center [492, 238] width 895 height 450
click at [332, 237] on div "**********" at bounding box center [492, 238] width 895 height 450
click at [411, 240] on div "**********" at bounding box center [492, 238] width 895 height 450
click at [499, 283] on div "**********" at bounding box center [492, 238] width 895 height 450
click at [394, 279] on div "**********" at bounding box center [492, 238] width 895 height 450
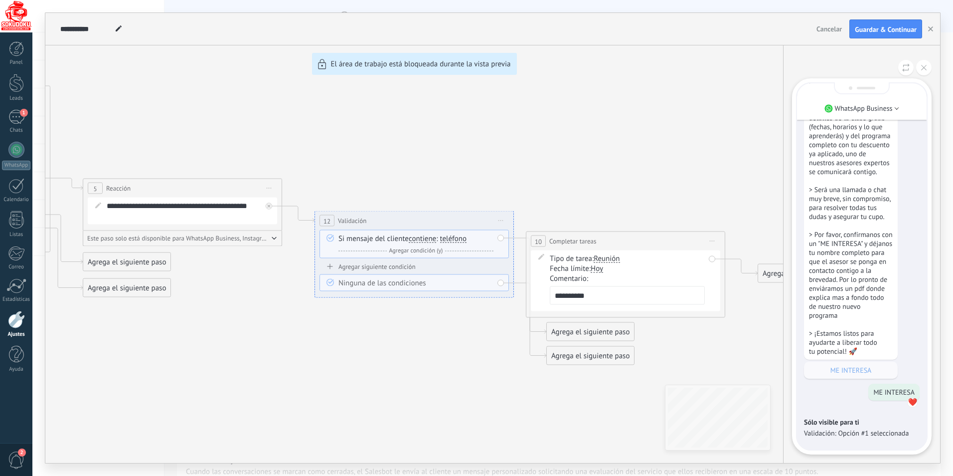
click at [330, 280] on div "**********" at bounding box center [492, 238] width 895 height 450
click at [501, 220] on div "**********" at bounding box center [492, 238] width 895 height 450
click at [500, 222] on div "**********" at bounding box center [492, 238] width 895 height 450
click at [500, 223] on div "**********" at bounding box center [492, 238] width 895 height 450
click at [500, 222] on div "**********" at bounding box center [492, 238] width 895 height 450
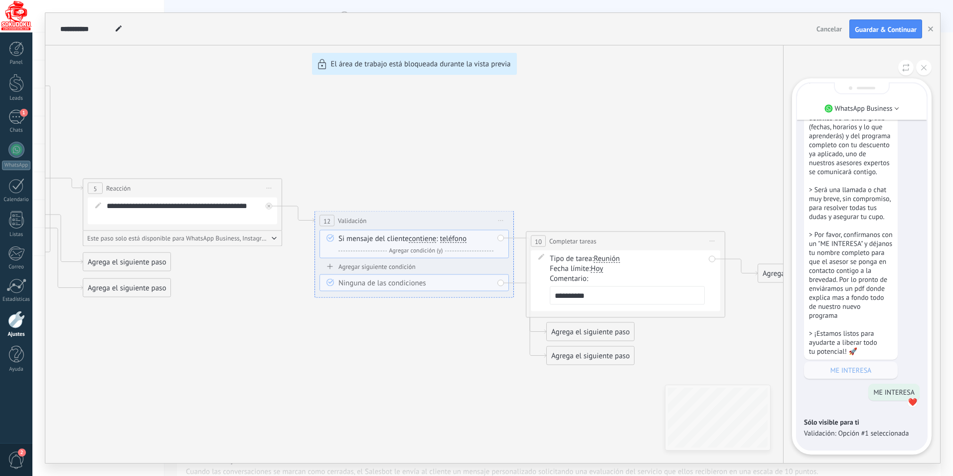
click at [499, 220] on div "**********" at bounding box center [492, 238] width 895 height 450
click at [275, 237] on div "**********" at bounding box center [492, 238] width 895 height 450
drag, startPoint x: 404, startPoint y: 398, endPoint x: 464, endPoint y: 392, distance: 59.6
click at [464, 392] on div "**********" at bounding box center [492, 238] width 895 height 450
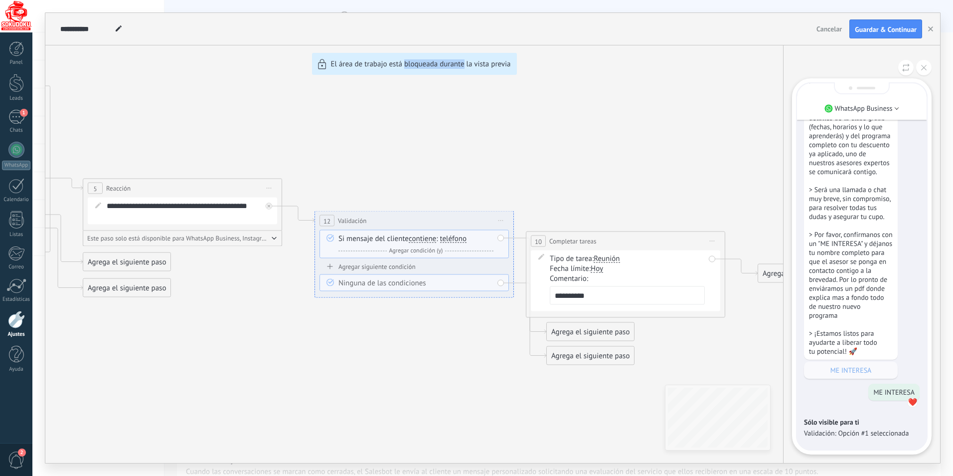
drag, startPoint x: 464, startPoint y: 392, endPoint x: 427, endPoint y: 388, distance: 36.6
click at [427, 388] on div "**********" at bounding box center [492, 238] width 895 height 450
click at [370, 363] on div "**********" at bounding box center [492, 238] width 895 height 450
drag, startPoint x: 362, startPoint y: 358, endPoint x: 447, endPoint y: 364, distance: 85.4
click at [447, 364] on div "**********" at bounding box center [492, 238] width 895 height 450
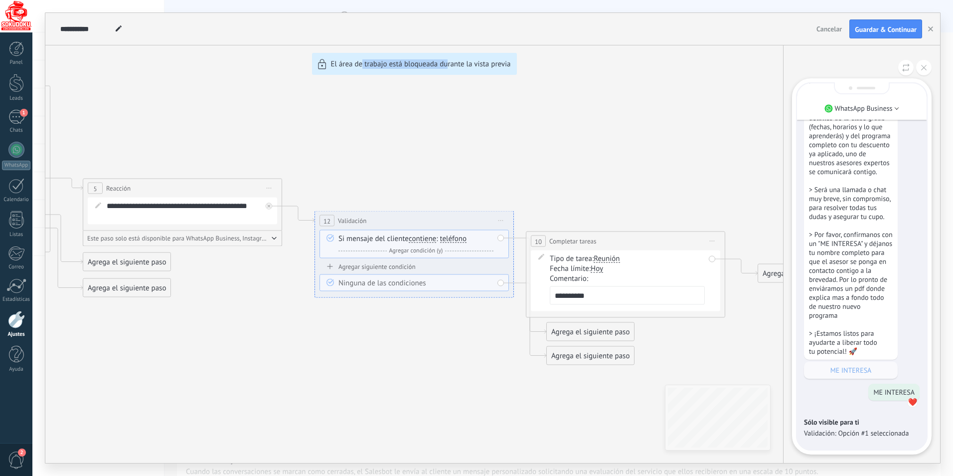
drag, startPoint x: 447, startPoint y: 364, endPoint x: 422, endPoint y: 360, distance: 25.2
click at [422, 360] on div "**********" at bounding box center [492, 238] width 895 height 450
click at [928, 69] on button at bounding box center [923, 67] width 15 height 15
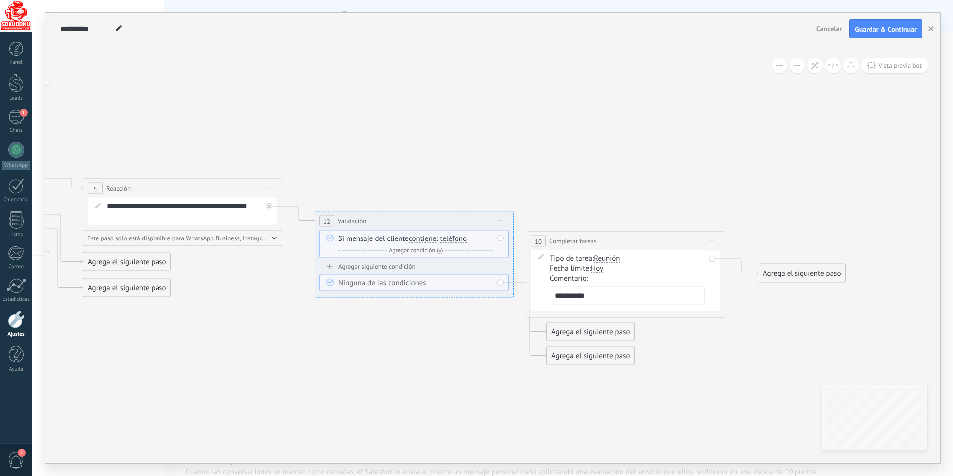
drag, startPoint x: 313, startPoint y: 389, endPoint x: 392, endPoint y: 390, distance: 79.8
click at [392, 390] on div "**********" at bounding box center [492, 238] width 895 height 450
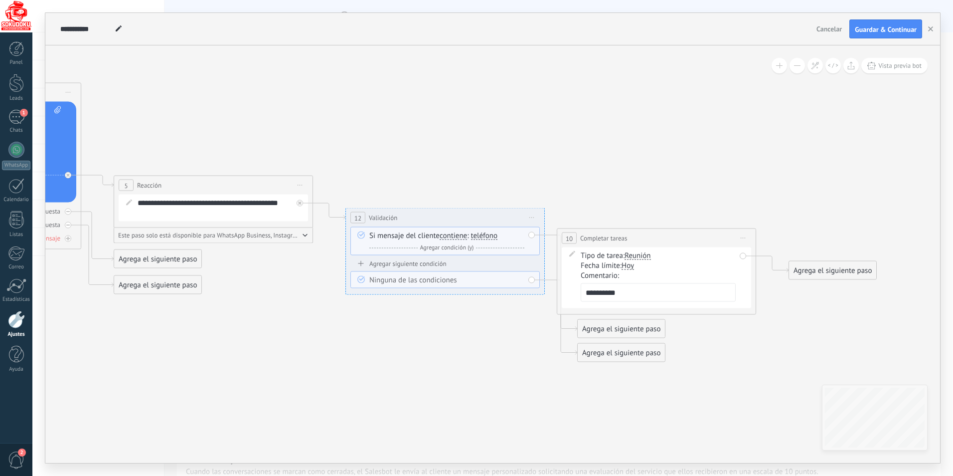
drag, startPoint x: 307, startPoint y: 368, endPoint x: 356, endPoint y: 355, distance: 51.0
click at [347, 365] on icon at bounding box center [188, 101] width 1808 height 1068
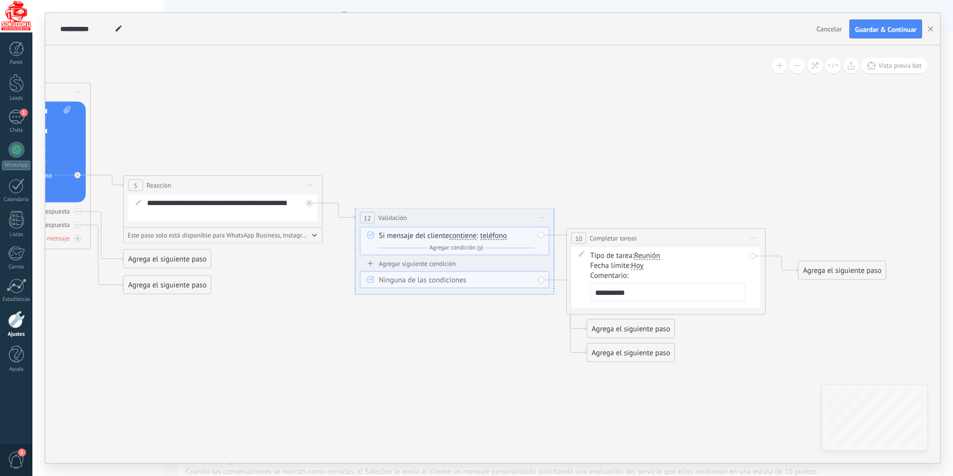
click at [541, 214] on span "Iniciar vista previa aquí Cambiar nombre Duplicar Borrar" at bounding box center [541, 217] width 16 height 14
click at [535, 180] on icon at bounding box center [197, 101] width 1808 height 1068
click at [315, 235] on icon "button" at bounding box center [314, 235] width 5 height 3
click at [306, 283] on icon at bounding box center [197, 101] width 1808 height 1068
click at [542, 216] on span "Iniciar vista previa aquí Cambiar nombre Duplicar Borrar" at bounding box center [541, 217] width 16 height 14
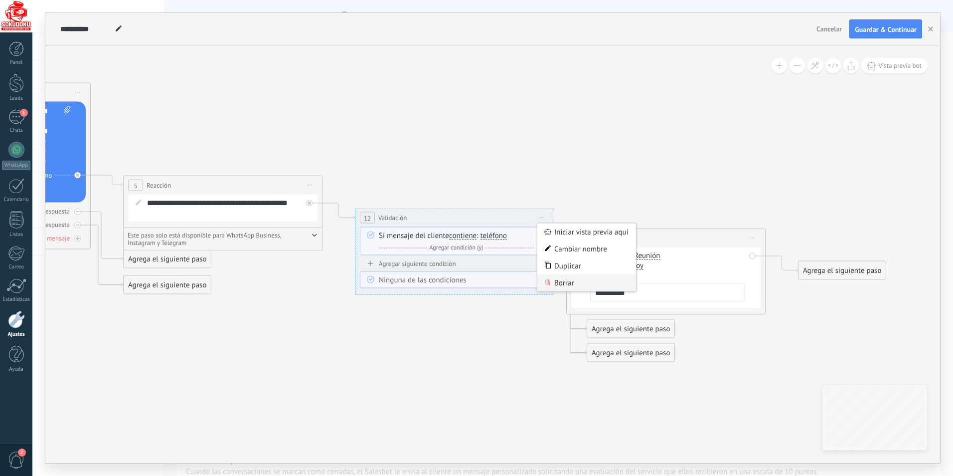
click at [565, 282] on div "Borrar" at bounding box center [586, 282] width 99 height 17
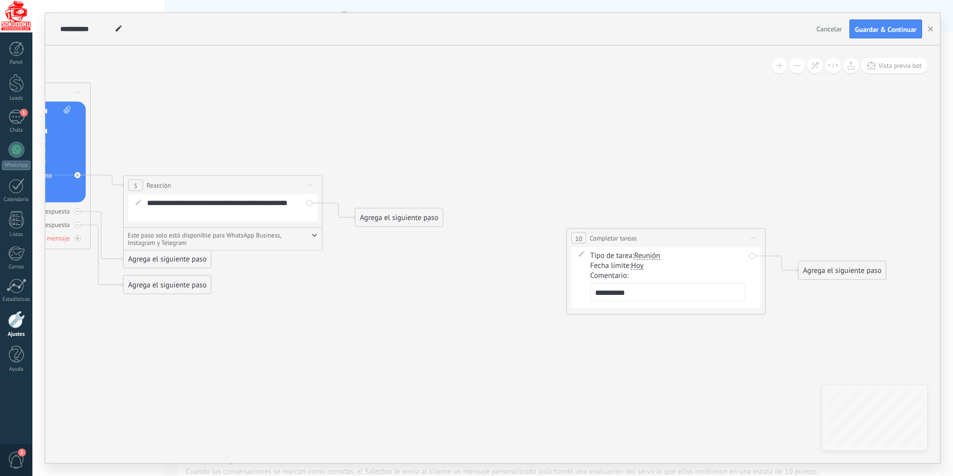
click at [405, 220] on div "Agrega el siguiente paso" at bounding box center [398, 217] width 87 height 16
click at [412, 237] on div "Mensaje" at bounding box center [423, 235] width 84 height 10
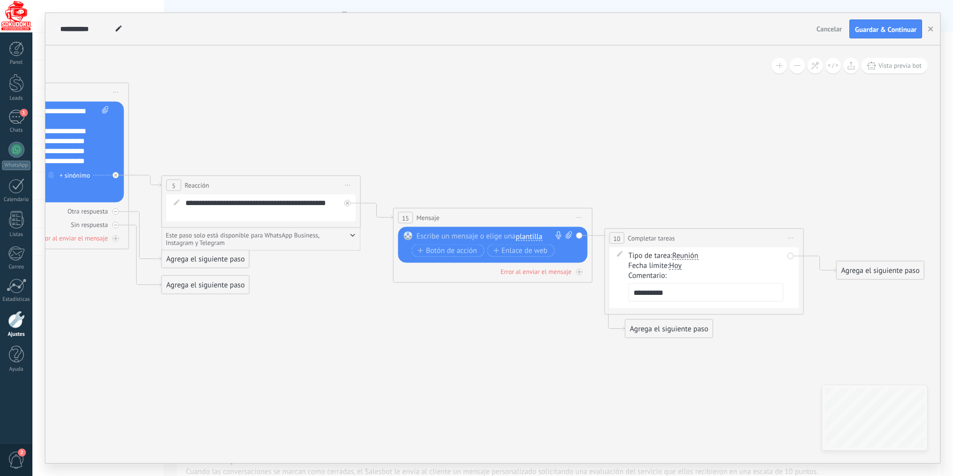
click at [440, 232] on div at bounding box center [491, 236] width 148 height 10
click at [520, 234] on div "**********" at bounding box center [495, 236] width 156 height 10
click at [118, 241] on icon at bounding box center [115, 238] width 5 height 5
click at [635, 330] on div "Agrega el siguiente paso" at bounding box center [669, 329] width 87 height 16
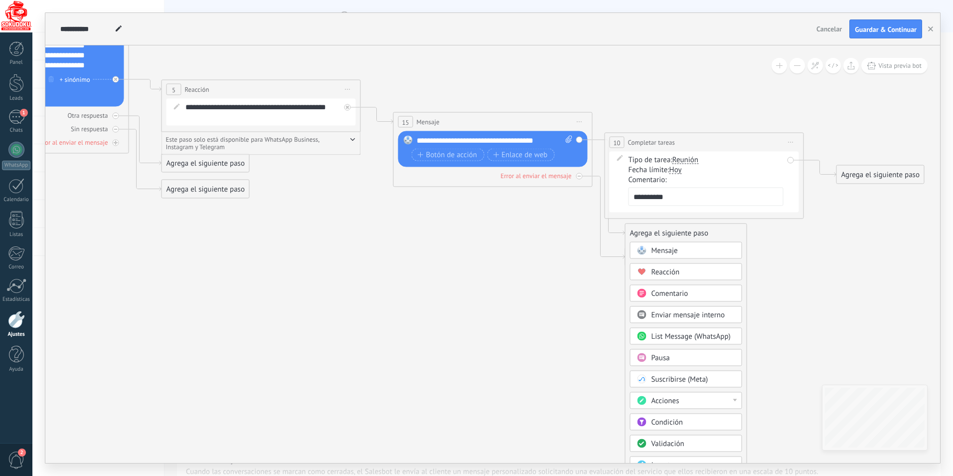
click at [418, 138] on div "Reemplazar Quitar Convertir a mensaje de voz Arrastre la imagen aquí para adjun…" at bounding box center [492, 149] width 189 height 36
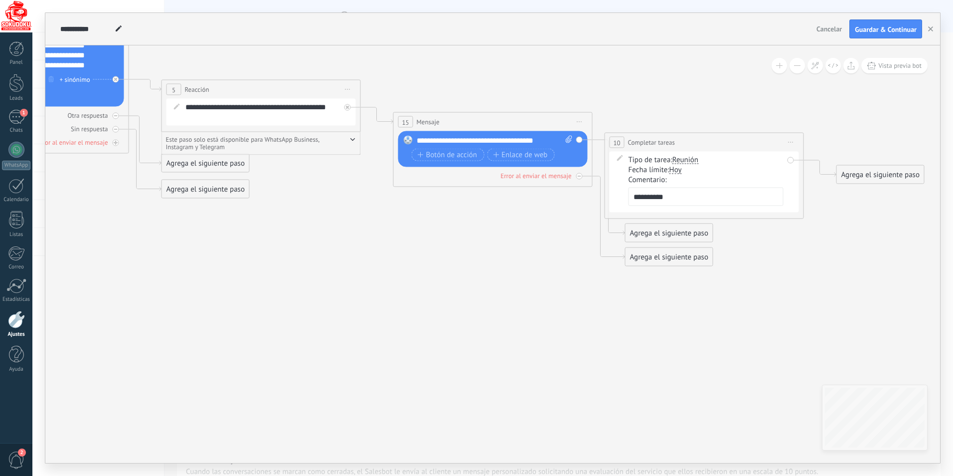
drag, startPoint x: 416, startPoint y: 138, endPoint x: 453, endPoint y: 138, distance: 36.9
click at [453, 138] on div "Reemplazar Quitar Convertir a mensaje de voz Arrastre la imagen aquí para adjun…" at bounding box center [492, 149] width 189 height 36
drag, startPoint x: 416, startPoint y: 138, endPoint x: 553, endPoint y: 142, distance: 136.6
click at [553, 142] on div "**********" at bounding box center [495, 141] width 156 height 10
copy div "**********"
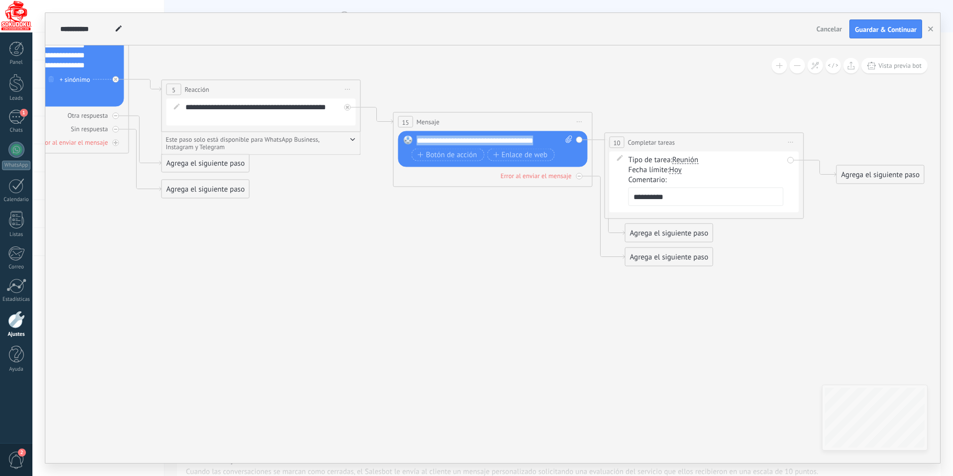
click at [648, 232] on div "Agrega el siguiente paso" at bounding box center [669, 233] width 87 height 16
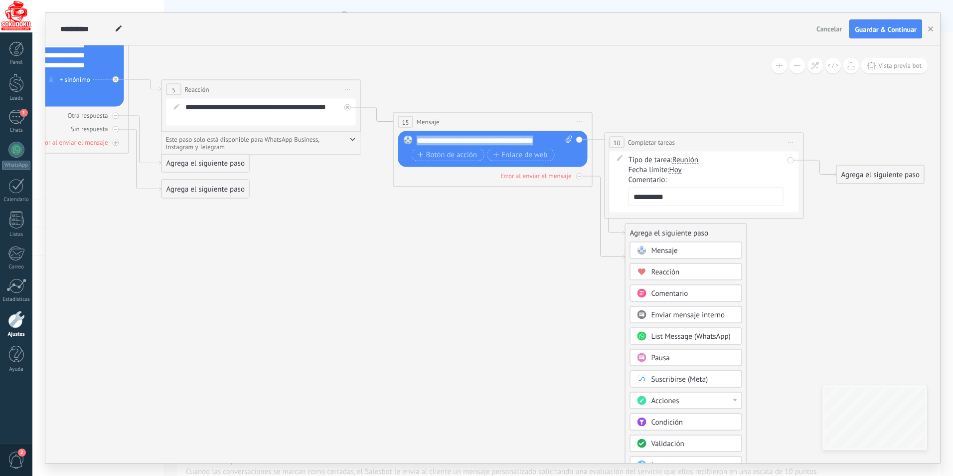
click at [660, 249] on span "Mensaje" at bounding box center [664, 250] width 26 height 9
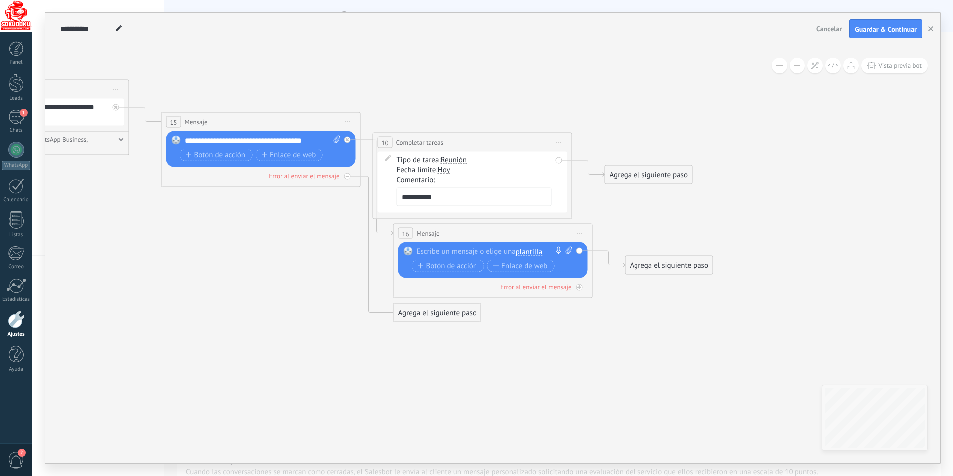
click at [443, 247] on div at bounding box center [491, 252] width 148 height 10
paste div
click at [901, 67] on span "Vista previa bot" at bounding box center [899, 65] width 43 height 8
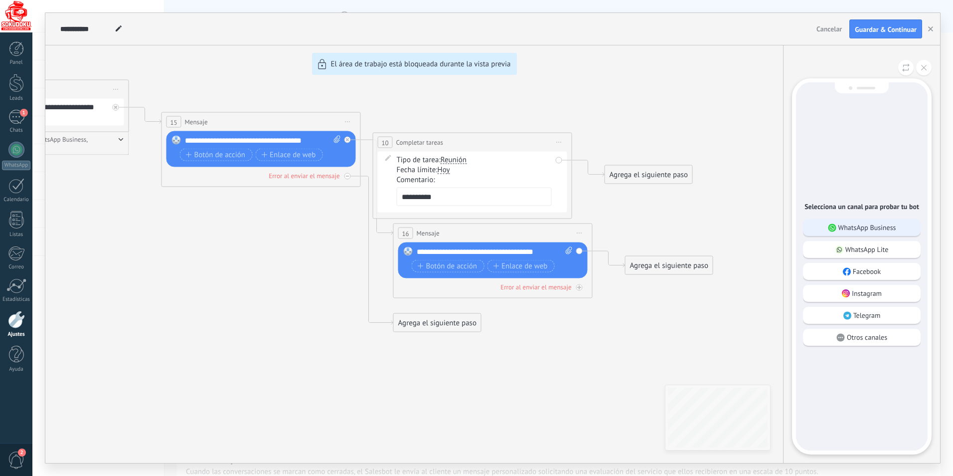
click at [860, 226] on p "WhatsApp Business" at bounding box center [867, 227] width 58 height 9
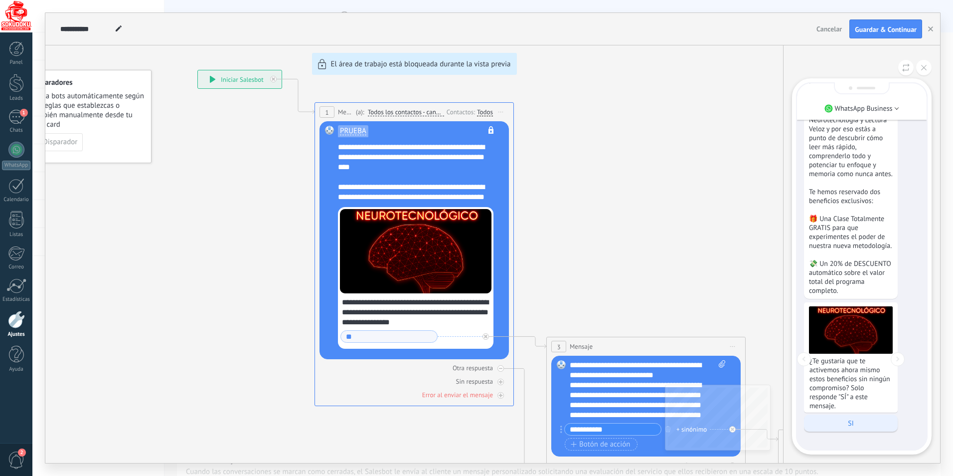
click at [861, 427] on p "SI" at bounding box center [851, 422] width 84 height 9
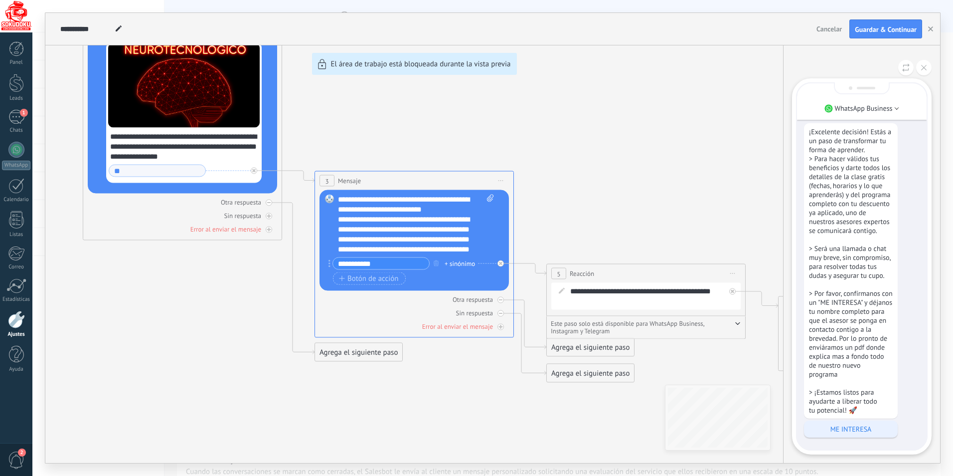
click at [862, 427] on p "ME INTERESA" at bounding box center [851, 428] width 84 height 9
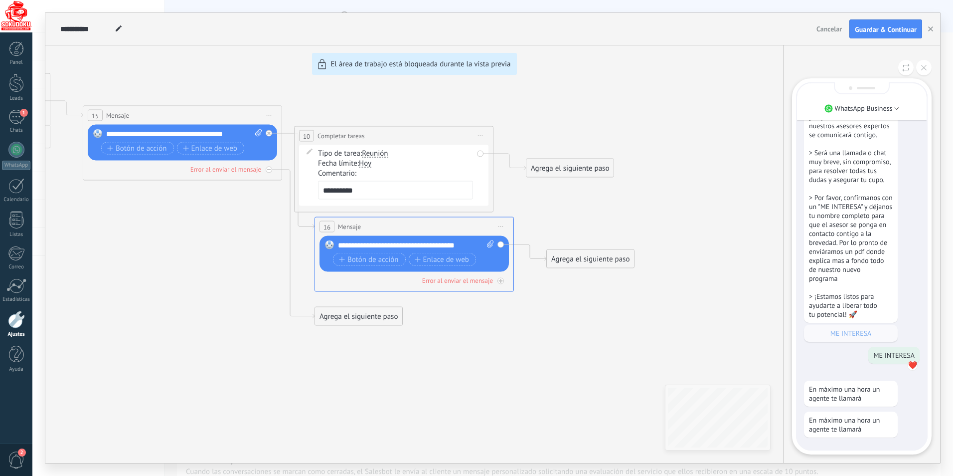
click at [499, 225] on div "**********" at bounding box center [492, 238] width 895 height 450
click at [503, 230] on div "**********" at bounding box center [492, 238] width 895 height 450
click at [927, 69] on button at bounding box center [923, 67] width 15 height 15
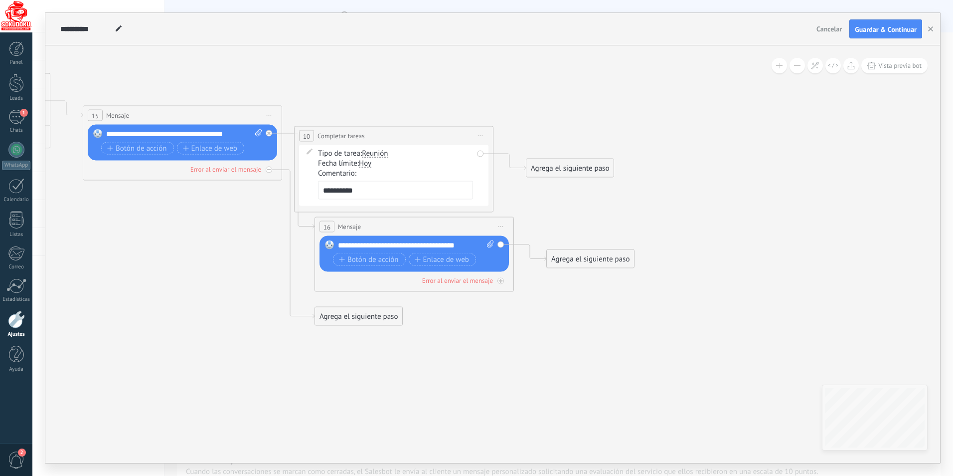
click at [500, 227] on span "Iniciar vista previa aquí Cambiar nombre Duplicar Borrar" at bounding box center [501, 226] width 16 height 14
click at [527, 288] on div "Borrar" at bounding box center [546, 291] width 99 height 17
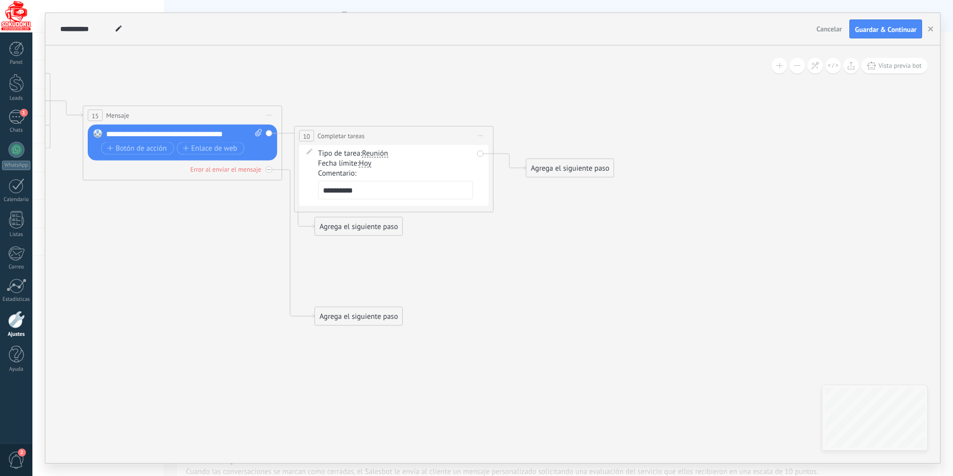
click at [533, 167] on div "Agrega el siguiente paso" at bounding box center [569, 168] width 87 height 16
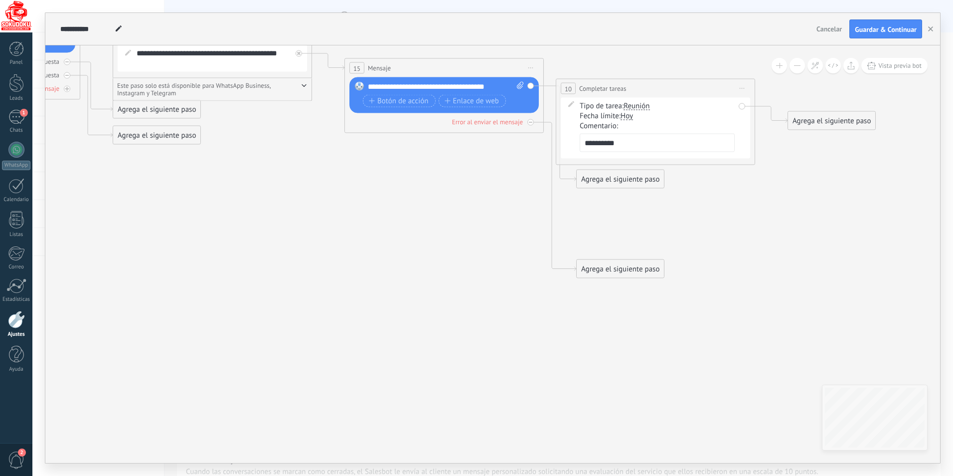
drag, startPoint x: 414, startPoint y: 360, endPoint x: 614, endPoint y: 373, distance: 199.8
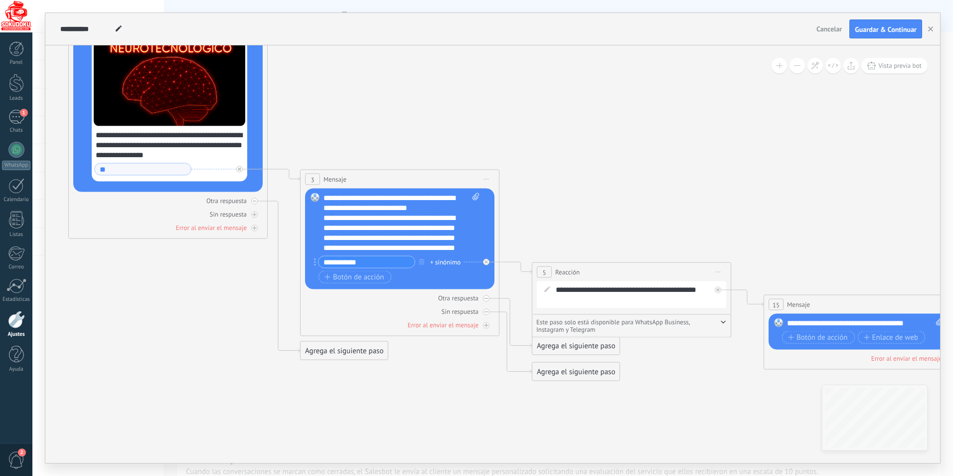
drag, startPoint x: 179, startPoint y: 203, endPoint x: 590, endPoint y: 415, distance: 462.4
click at [590, 415] on icon at bounding box center [606, 209] width 1808 height 1110
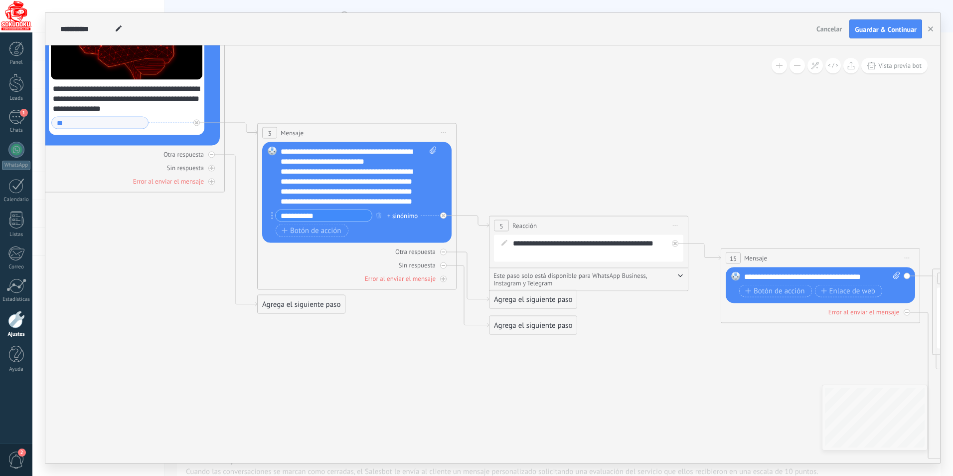
drag, startPoint x: 185, startPoint y: 298, endPoint x: 140, endPoint y: 246, distance: 68.5
click at [142, 250] on icon at bounding box center [563, 162] width 1808 height 1110
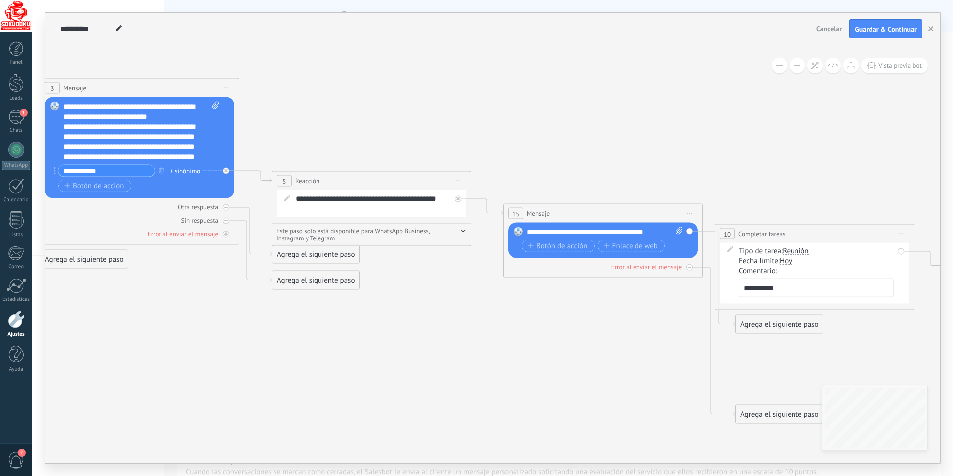
drag, startPoint x: 592, startPoint y: 360, endPoint x: 358, endPoint y: 304, distance: 240.1
click at [358, 304] on icon at bounding box center [346, 117] width 1808 height 1110
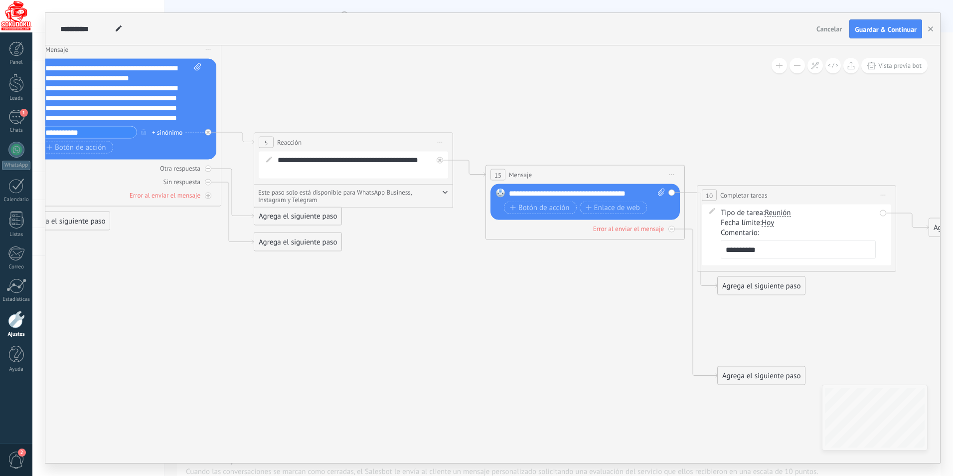
drag, startPoint x: 540, startPoint y: 331, endPoint x: 333, endPoint y: 255, distance: 220.6
click at [340, 260] on icon at bounding box center [328, 79] width 1808 height 1110
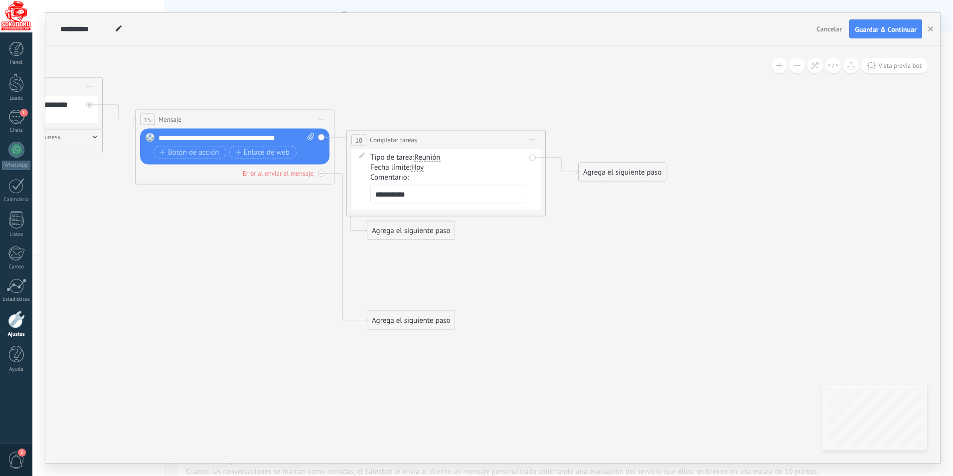
drag, startPoint x: 692, startPoint y: 328, endPoint x: 542, endPoint y: 320, distance: 150.8
click at [121, 27] on icon at bounding box center [119, 28] width 6 height 6
type input "*"
type input "**********"
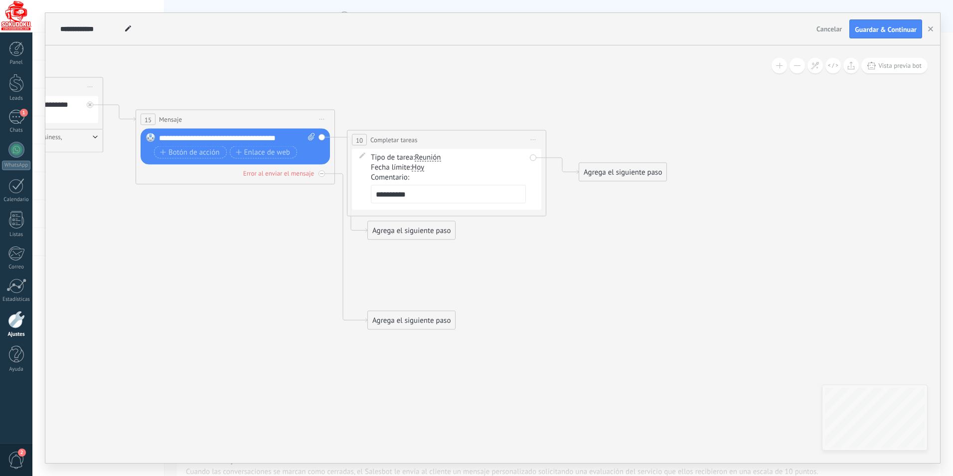
click at [156, 31] on div "**********" at bounding box center [435, 29] width 755 height 32
click at [873, 31] on span "Guardar & Continuar" at bounding box center [886, 29] width 62 height 7
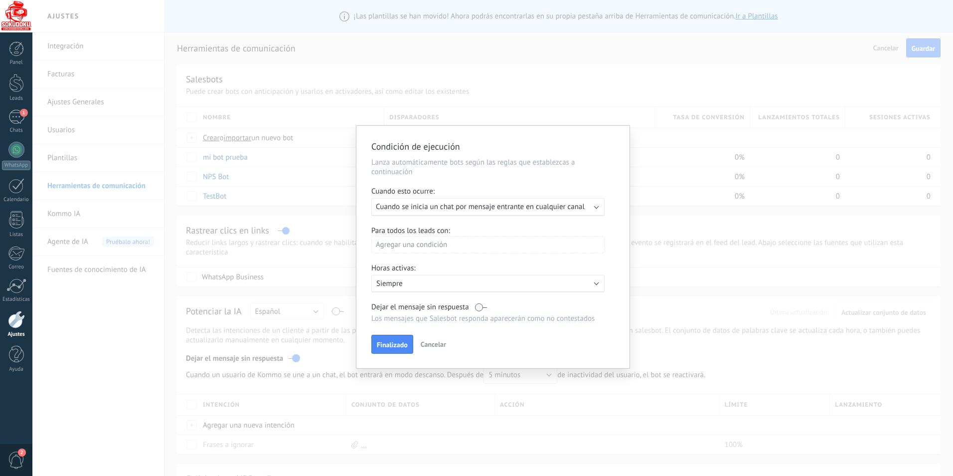
click at [597, 207] on b at bounding box center [596, 205] width 5 height 5
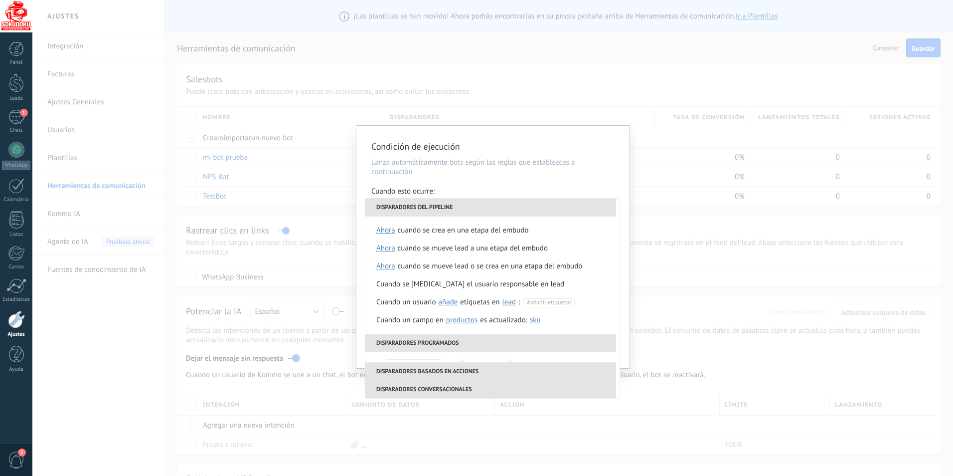
click at [455, 184] on div "Condición de ejecución Lanza automáticamente bots según las reglas que establez…" at bounding box center [492, 247] width 273 height 242
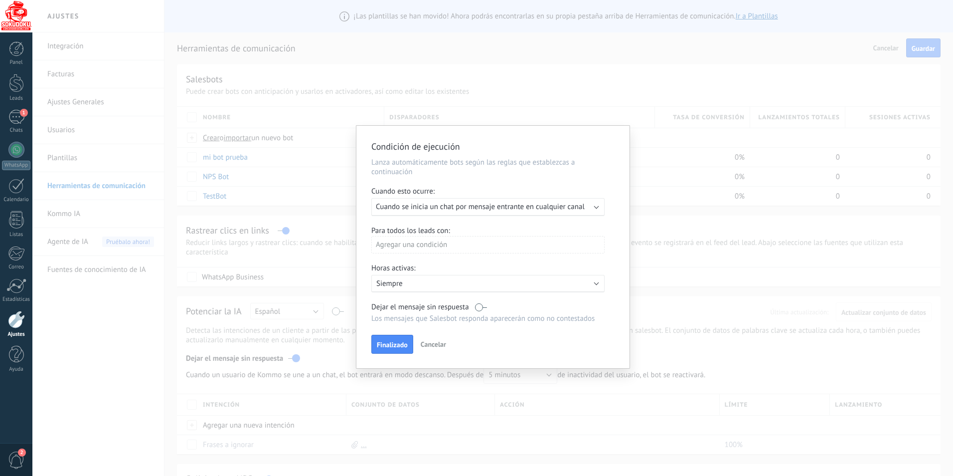
click at [594, 206] on div "Ejecutar: Cuando se inicia un chat por mensaje entrante en cualquier canal" at bounding box center [487, 207] width 233 height 18
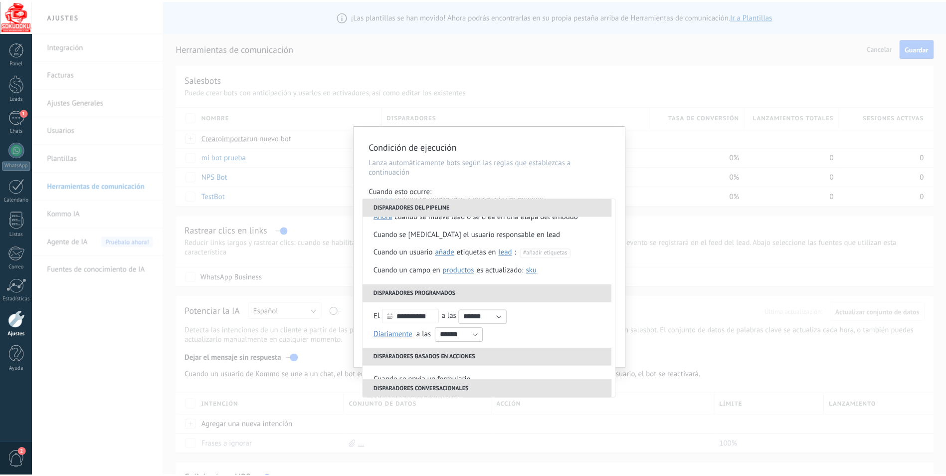
scroll to position [40, 0]
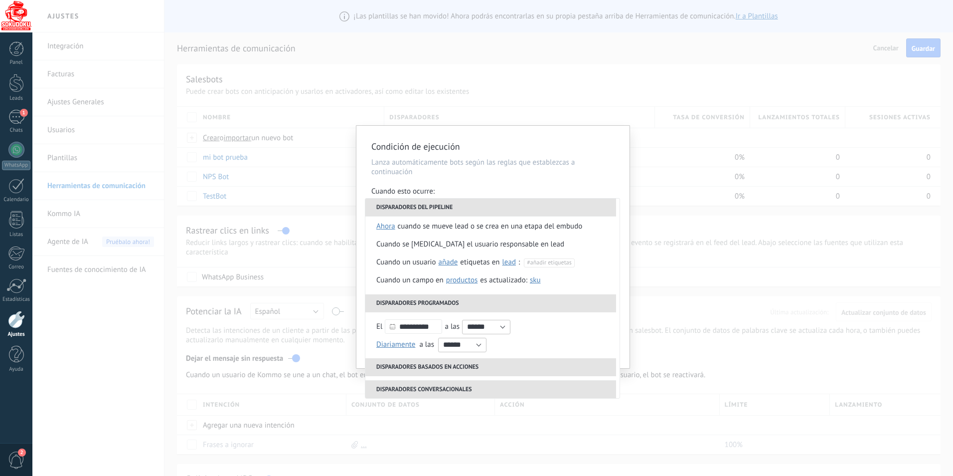
click at [580, 151] on h2 "Condición de ejecución" at bounding box center [487, 147] width 233 height 12
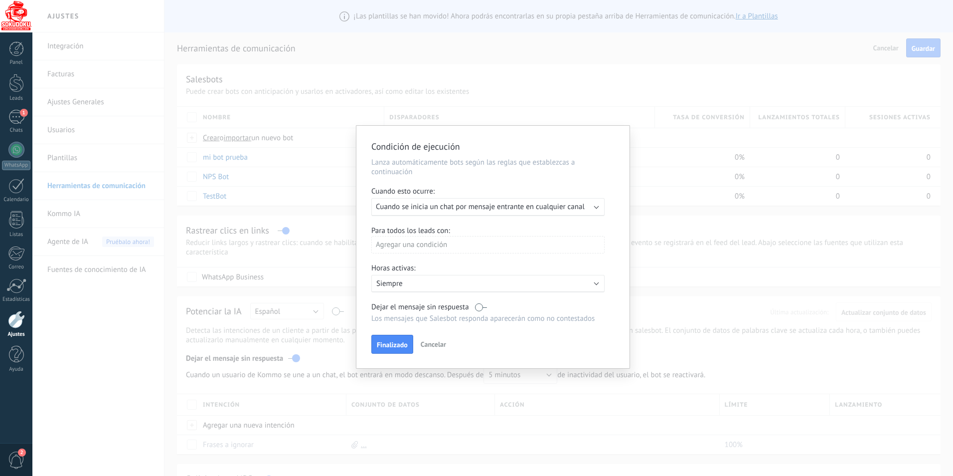
click at [405, 244] on div "Agregar una condición" at bounding box center [487, 244] width 233 height 17
click at [515, 258] on div at bounding box center [492, 247] width 273 height 242
drag, startPoint x: 480, startPoint y: 309, endPoint x: 485, endPoint y: 309, distance: 5.5
click at [485, 309] on label at bounding box center [481, 306] width 12 height 9
click at [398, 345] on span "Finalizado" at bounding box center [392, 344] width 31 height 7
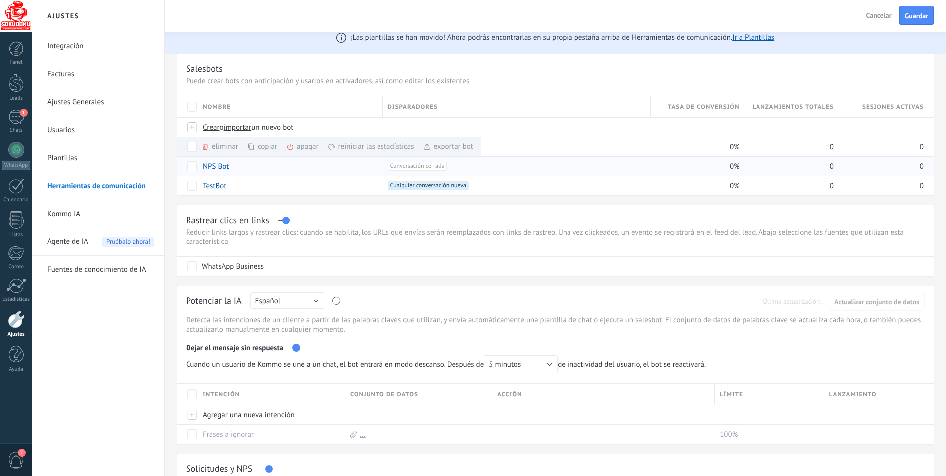
scroll to position [0, 0]
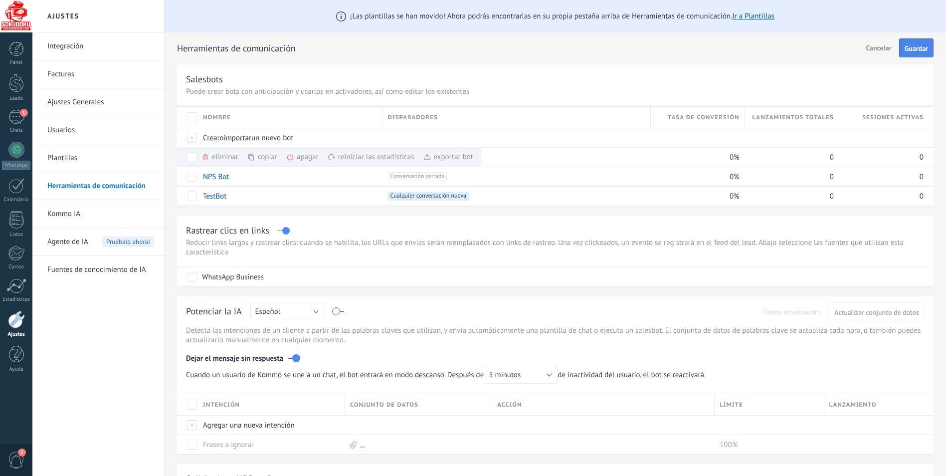
click at [919, 51] on span "Guardar" at bounding box center [915, 48] width 23 height 7
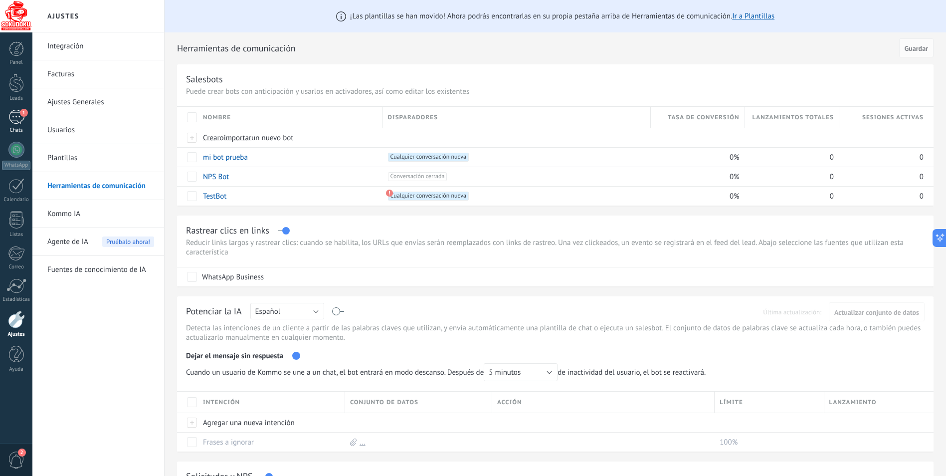
click at [19, 122] on div "1" at bounding box center [16, 117] width 16 height 14
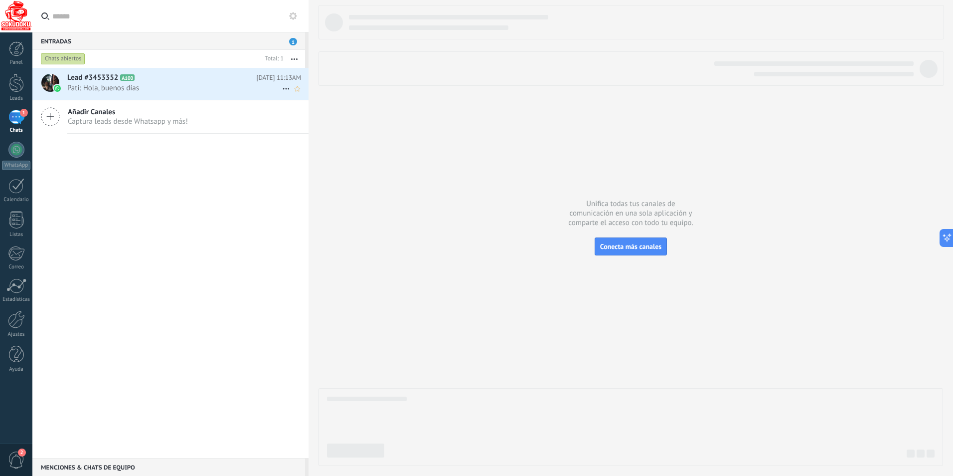
click at [108, 91] on span "Pati: Hola, buenos días" at bounding box center [174, 87] width 215 height 9
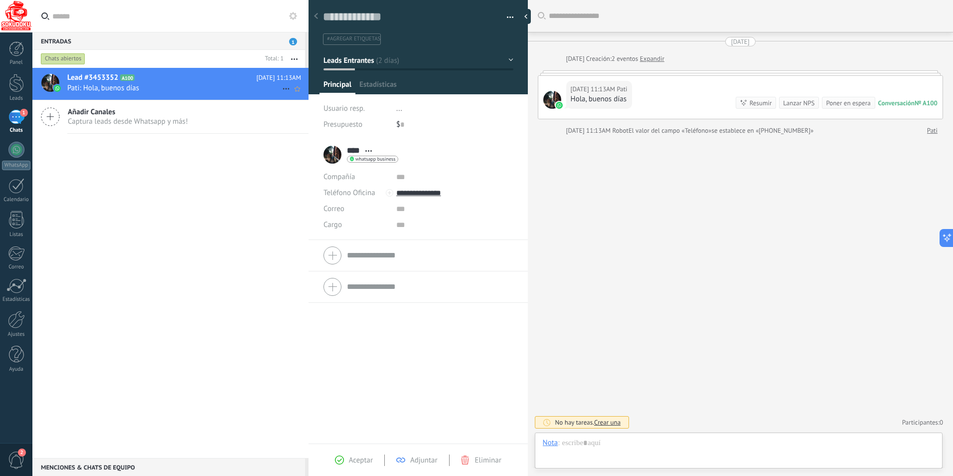
scroll to position [15, 0]
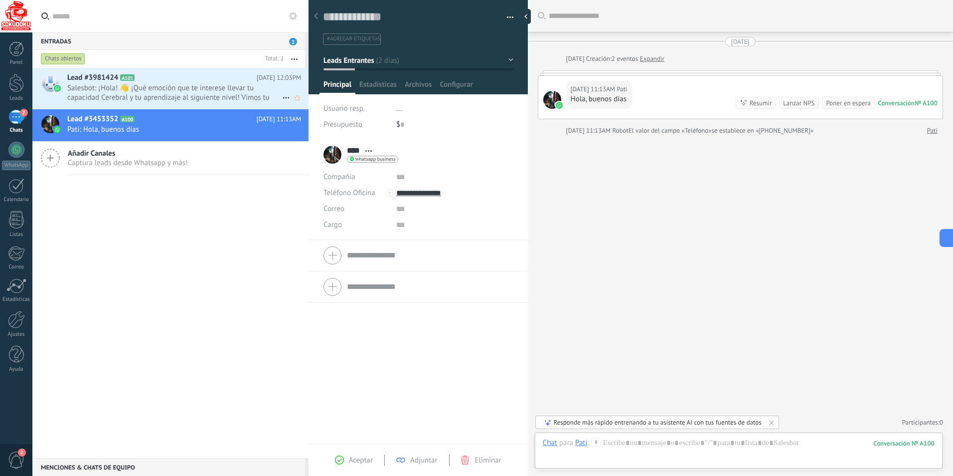
click at [81, 89] on span "Salesbot: ¡Hola! 👋 ¡Qué emoción que te interese llevar tu capacidad Cerebral y …" at bounding box center [174, 92] width 215 height 19
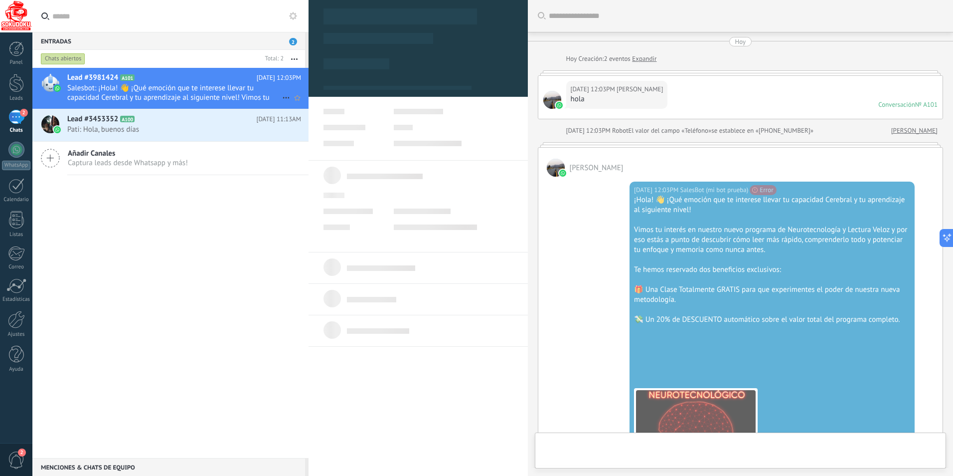
type textarea "**********"
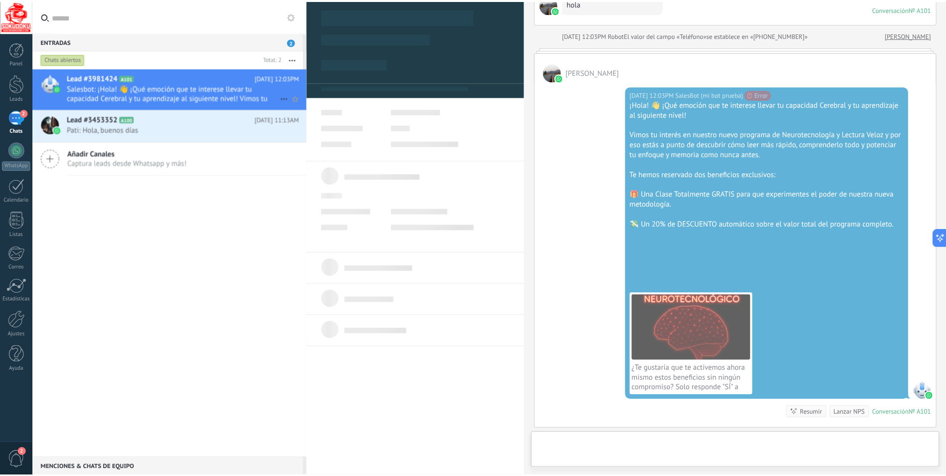
scroll to position [15, 0]
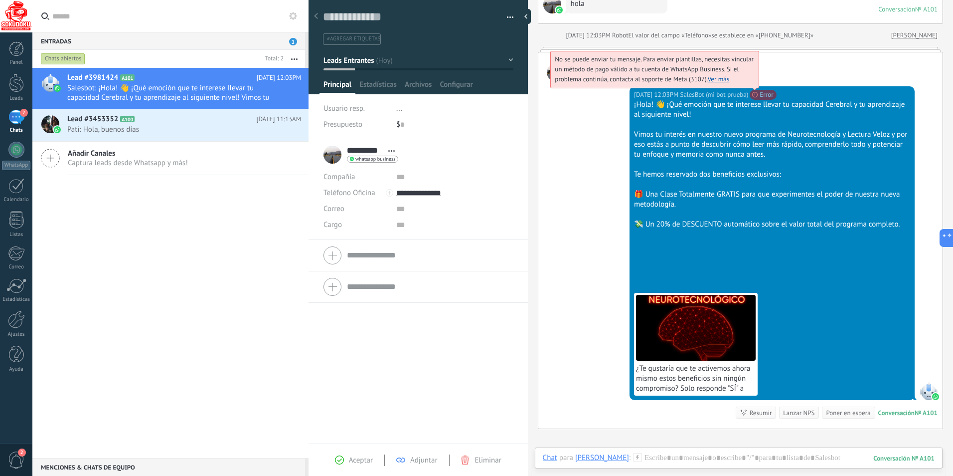
click at [722, 80] on link "Ver más" at bounding box center [719, 79] width 22 height 8
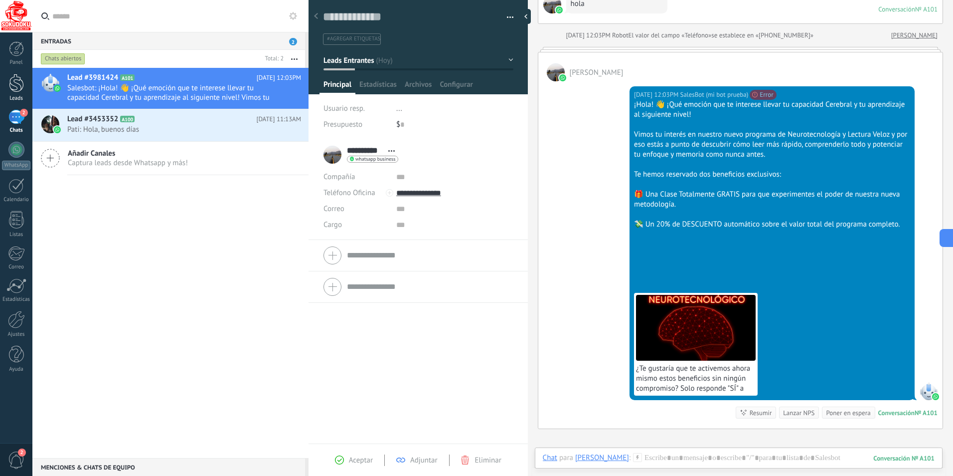
click at [16, 88] on div at bounding box center [16, 83] width 15 height 18
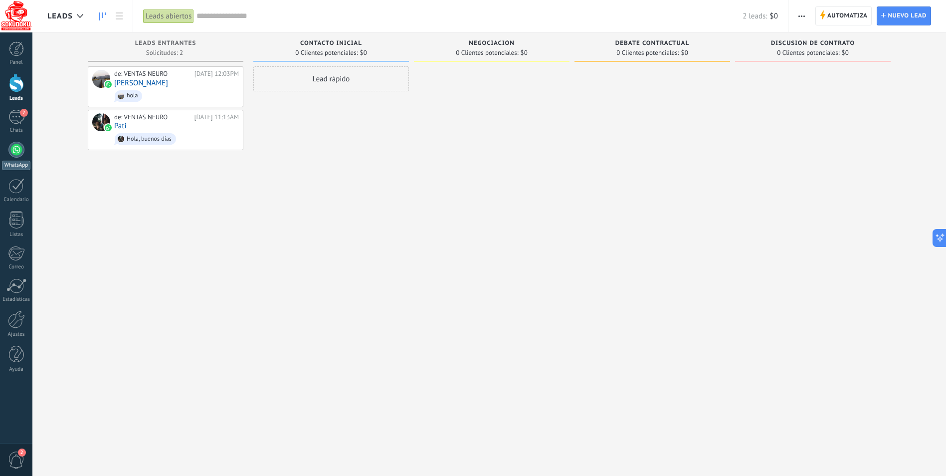
click at [20, 161] on div "WhatsApp" at bounding box center [16, 165] width 28 height 9
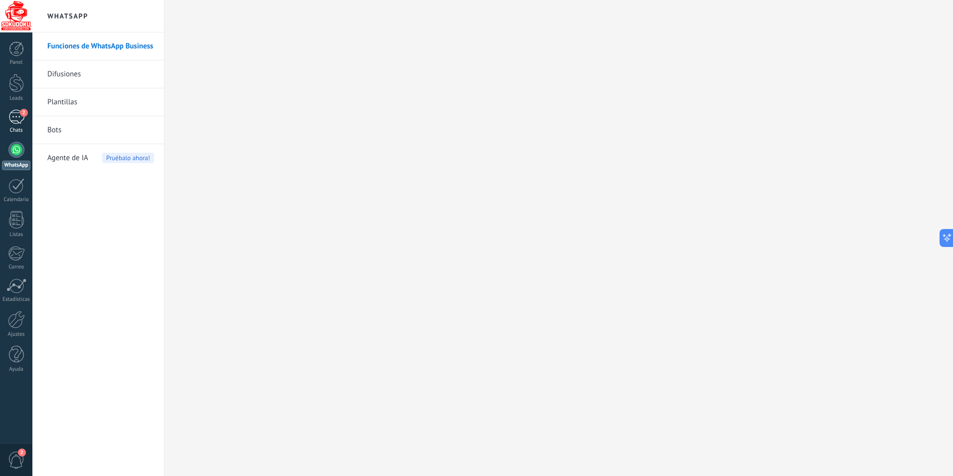
click at [19, 125] on link "2 Chats" at bounding box center [16, 122] width 32 height 24
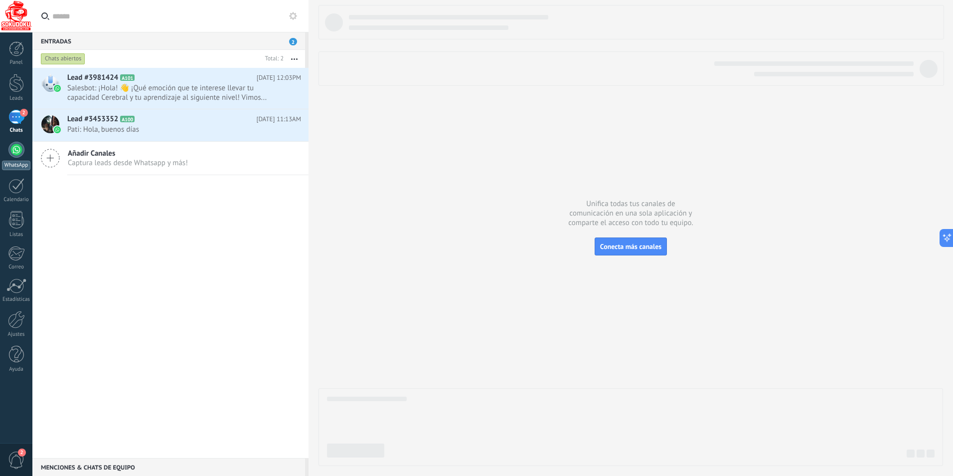
click at [12, 152] on div at bounding box center [16, 150] width 16 height 16
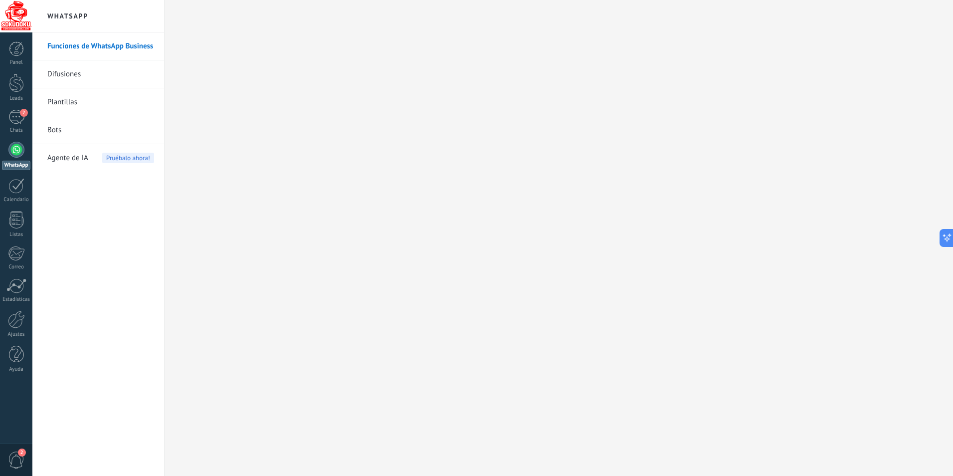
click at [58, 131] on link "Bots" at bounding box center [100, 130] width 107 height 28
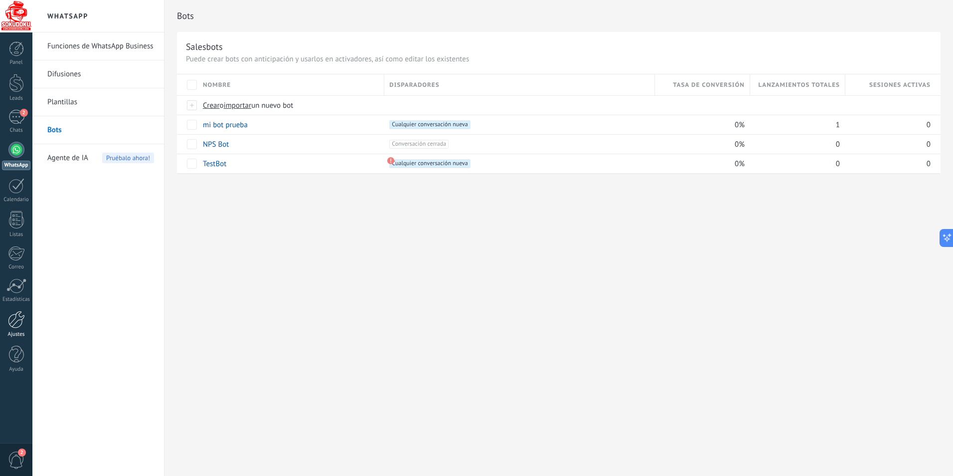
click at [17, 322] on div at bounding box center [16, 319] width 17 height 17
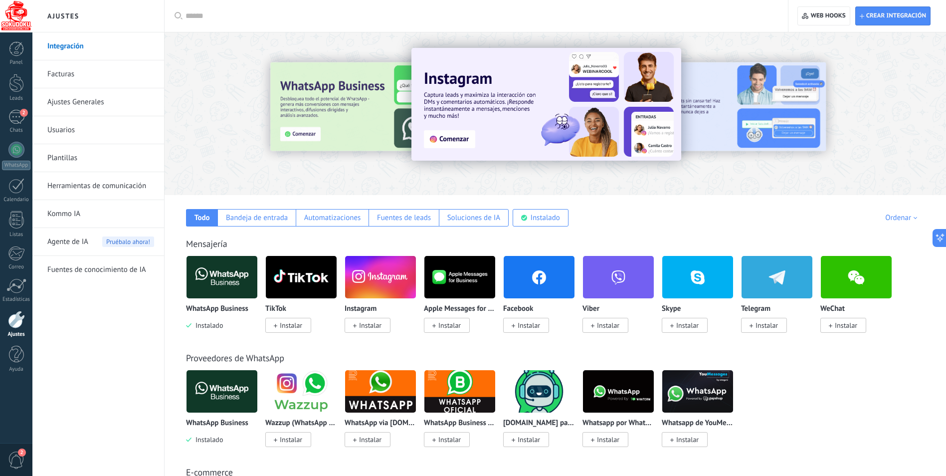
click at [59, 72] on link "Facturas" at bounding box center [100, 74] width 107 height 28
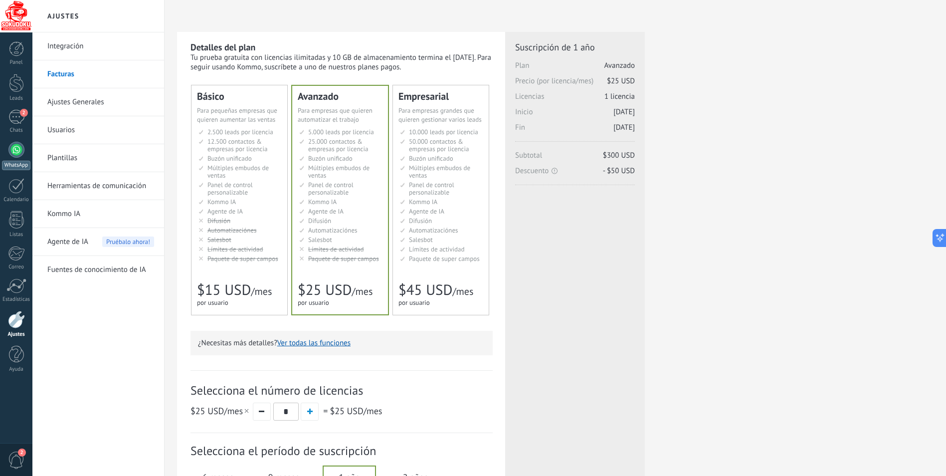
click at [13, 152] on div at bounding box center [16, 150] width 16 height 16
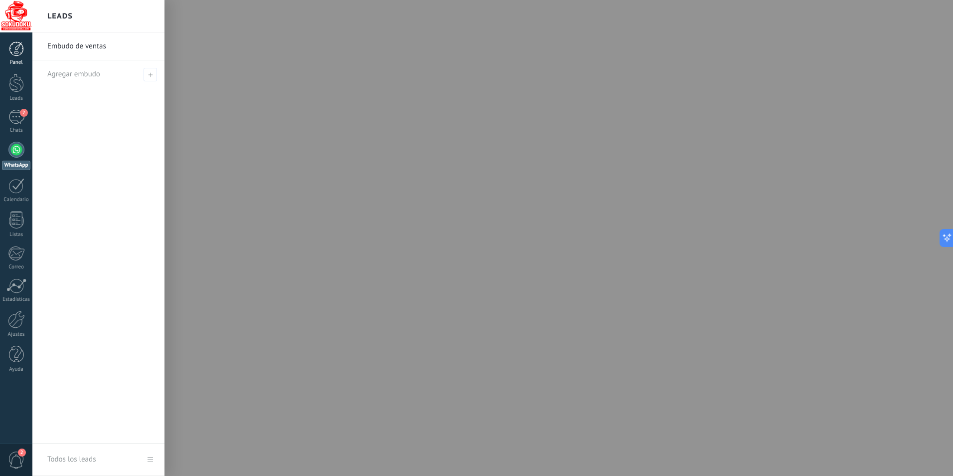
click at [20, 53] on div at bounding box center [16, 48] width 15 height 15
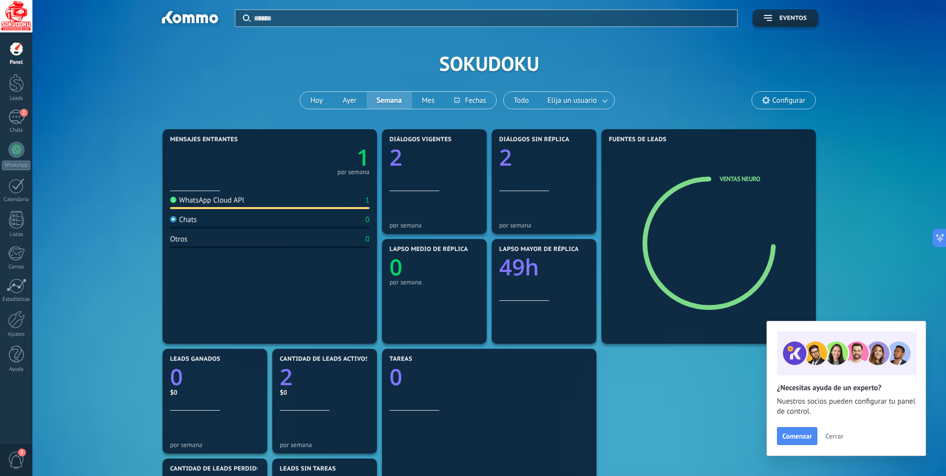
click at [776, 98] on span "Configurar" at bounding box center [788, 100] width 33 height 8
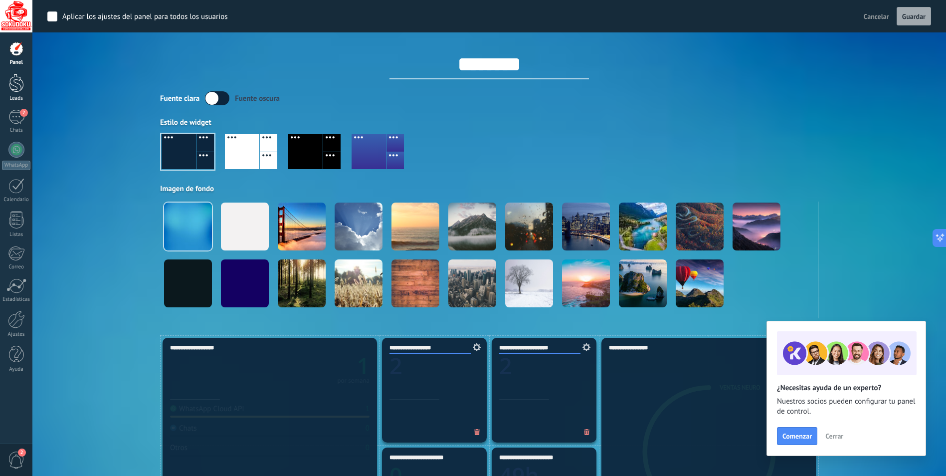
click at [15, 91] on div at bounding box center [16, 83] width 15 height 18
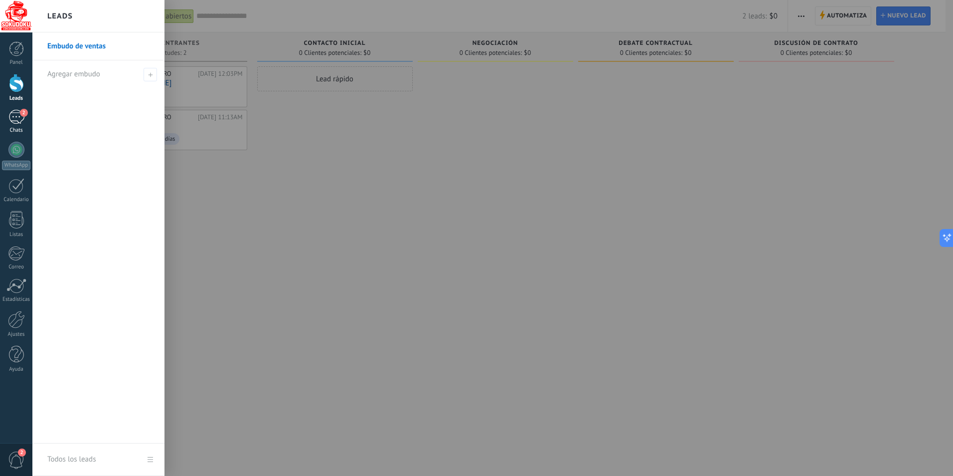
click at [18, 122] on div "2" at bounding box center [16, 117] width 16 height 14
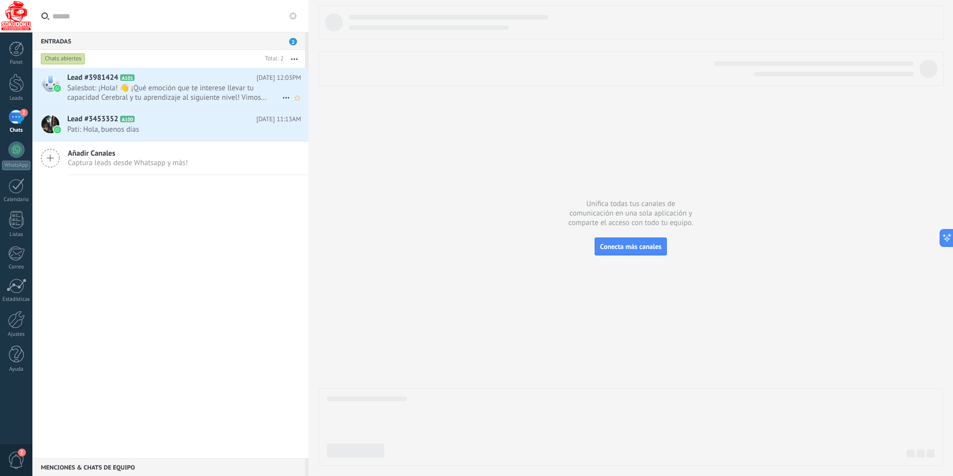
click at [165, 92] on span "Salesbot: ¡Hola! 👋 ¡Qué emoción que te interese llevar tu capacidad Cerebral y …" at bounding box center [174, 92] width 215 height 19
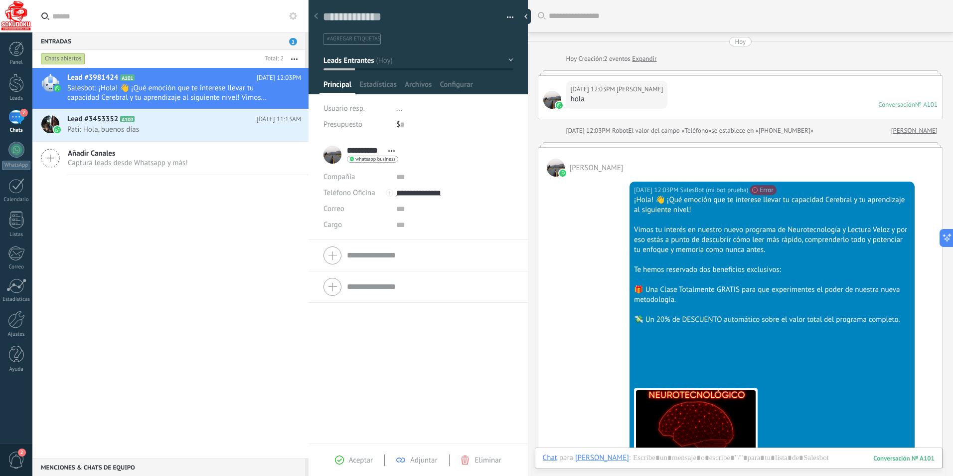
scroll to position [95, 0]
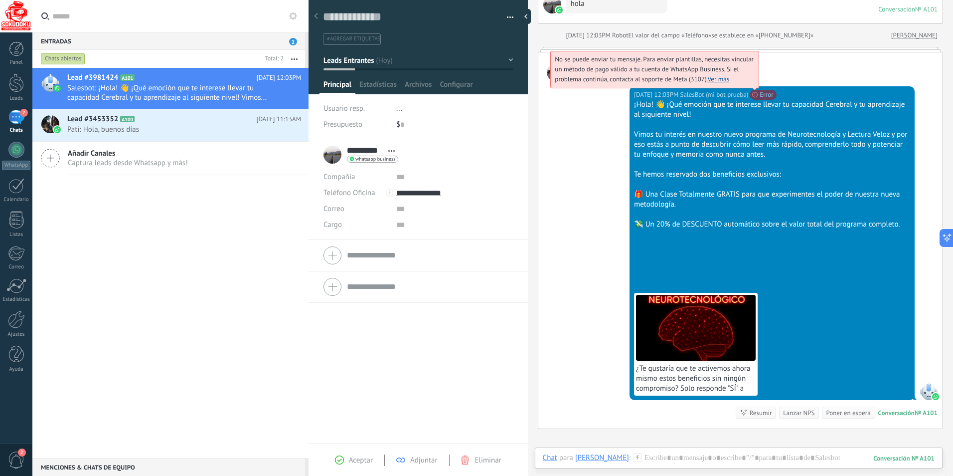
click at [710, 79] on link "Ver más" at bounding box center [719, 79] width 22 height 8
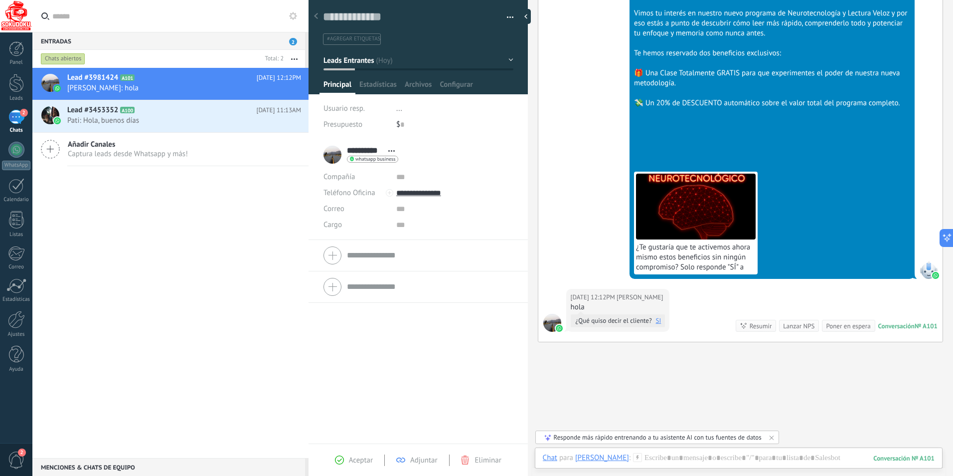
scroll to position [17, 0]
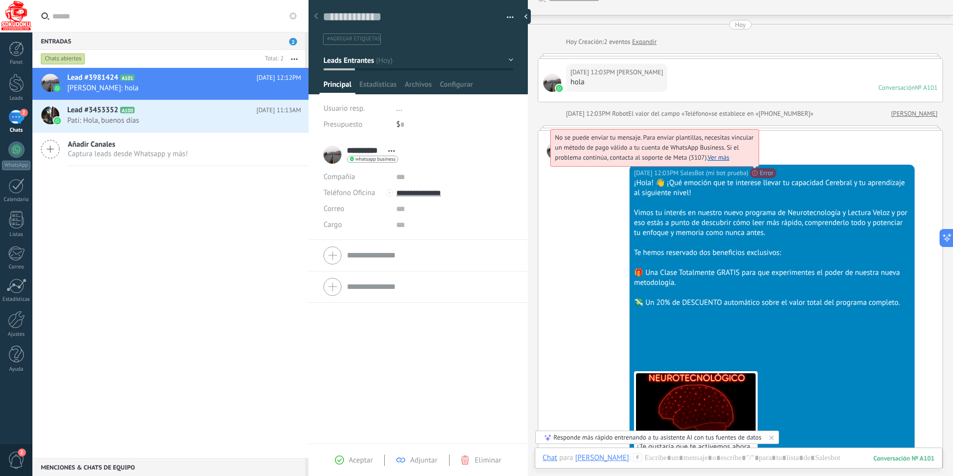
click at [754, 161] on span "No se puede enviar tu mensaje. Para enviar plantillas, necesitas vincular un mé…" at bounding box center [654, 147] width 199 height 28
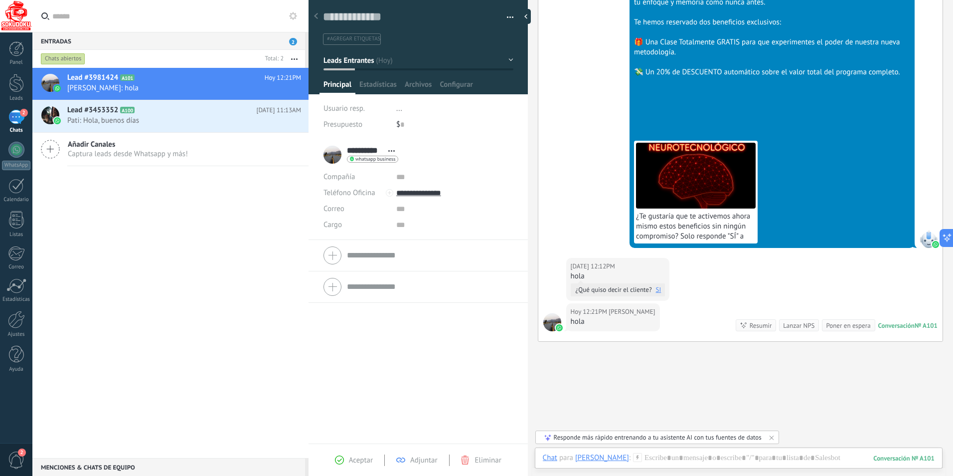
scroll to position [287, 0]
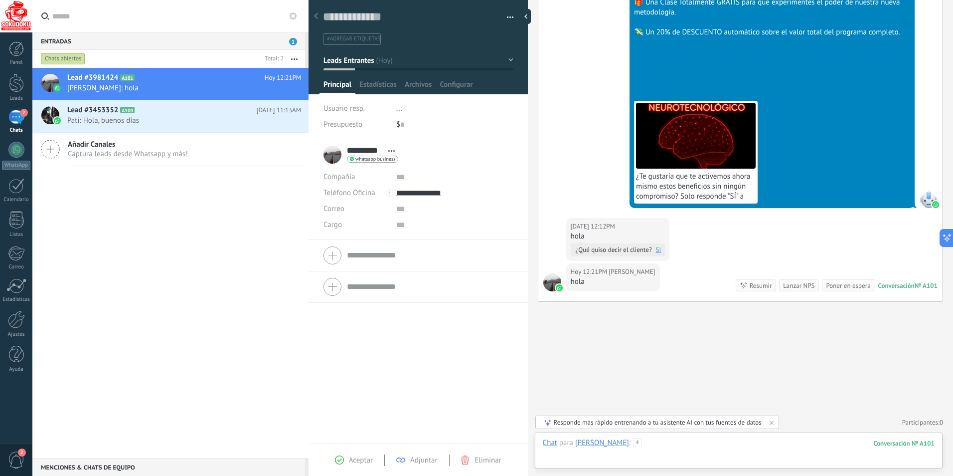
click at [694, 452] on div at bounding box center [739, 453] width 392 height 30
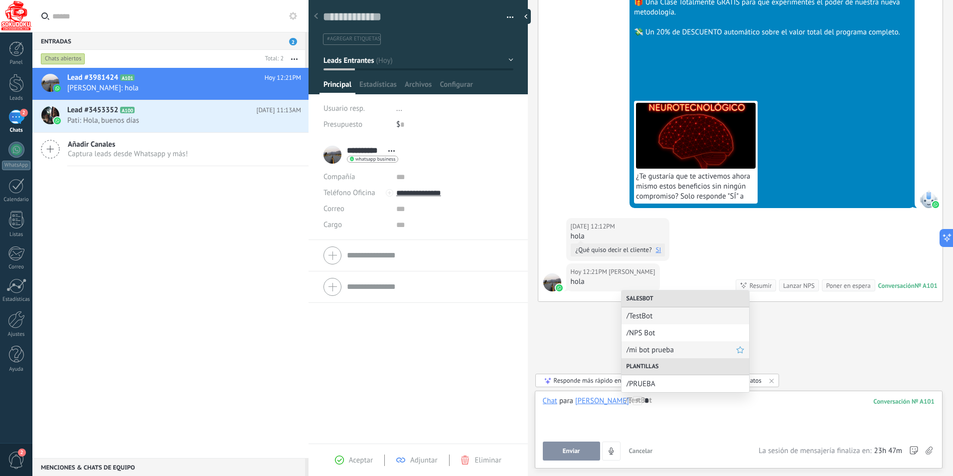
click at [648, 352] on span "/mi bot prueba" at bounding box center [682, 349] width 110 height 9
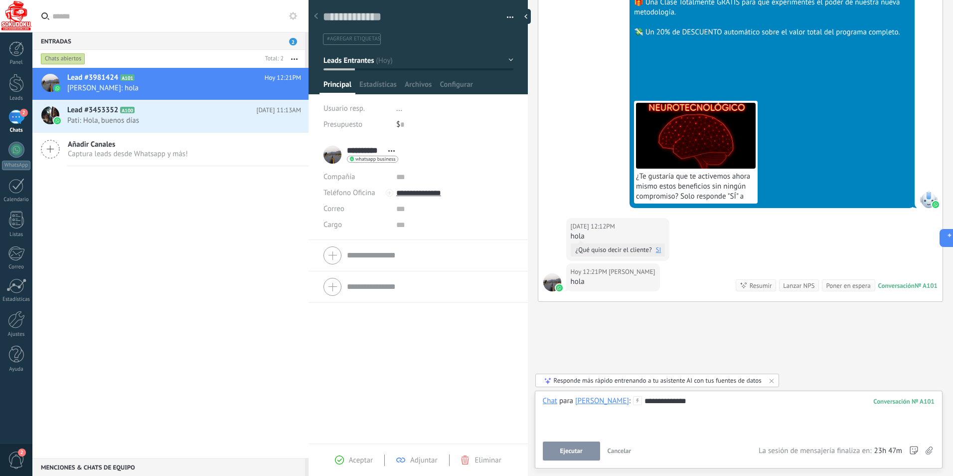
click at [573, 450] on span "Ejecutar" at bounding box center [571, 450] width 22 height 7
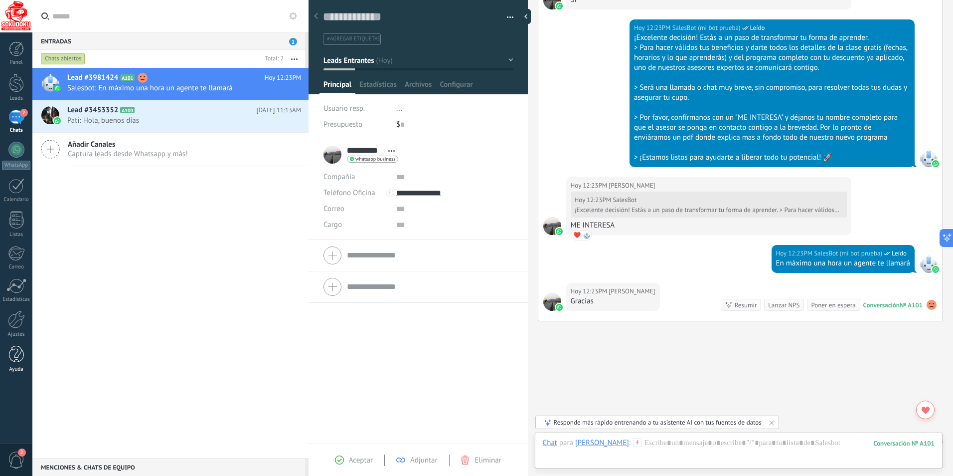
scroll to position [979, 0]
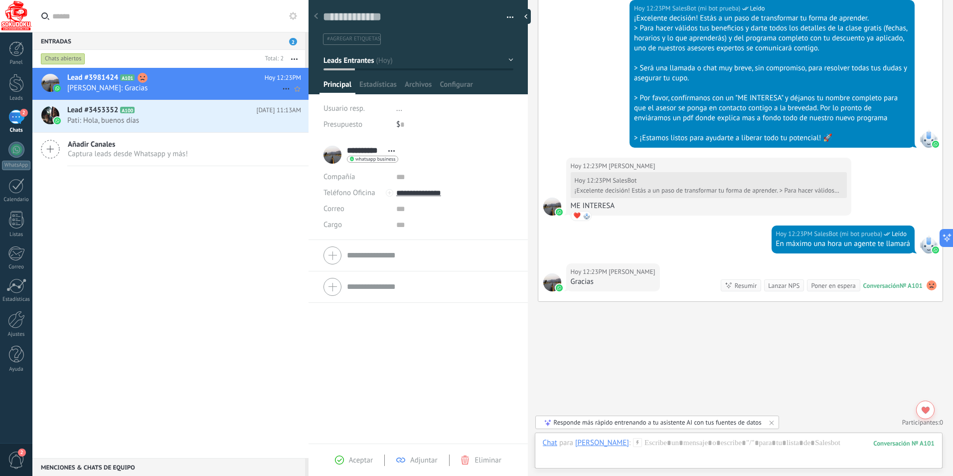
click at [143, 76] on use at bounding box center [143, 78] width 10 height 10
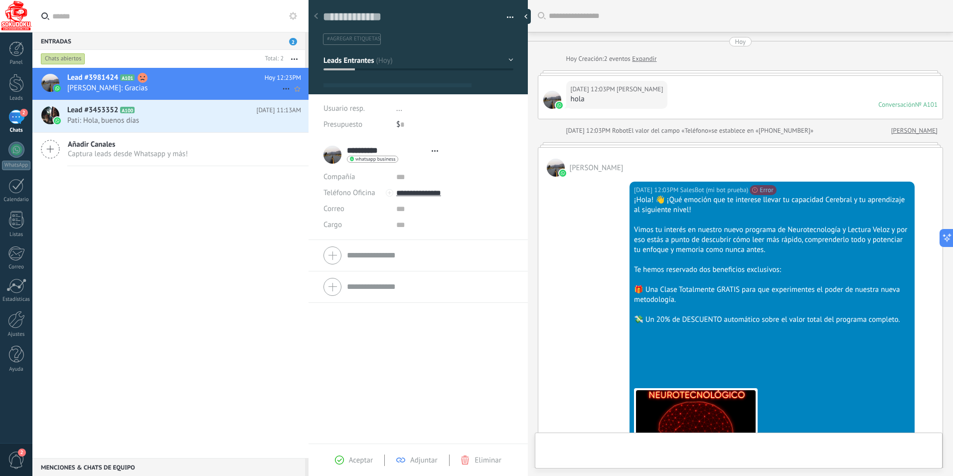
type textarea "**********"
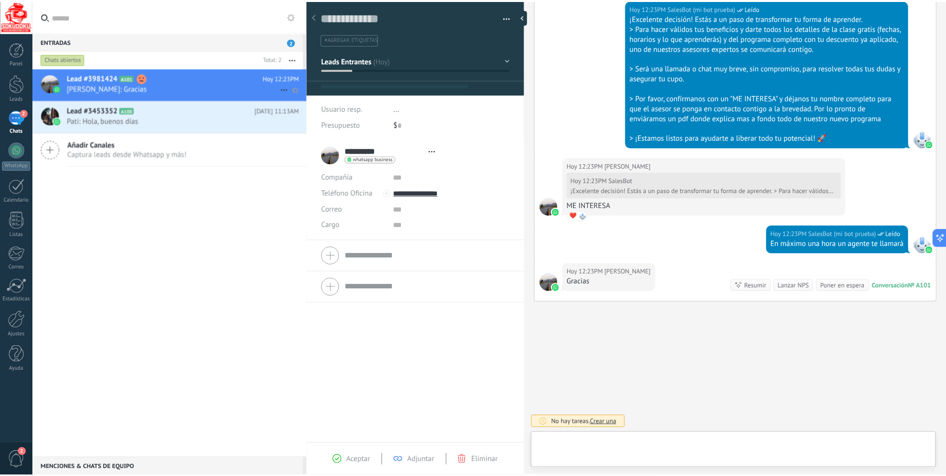
scroll to position [15, 0]
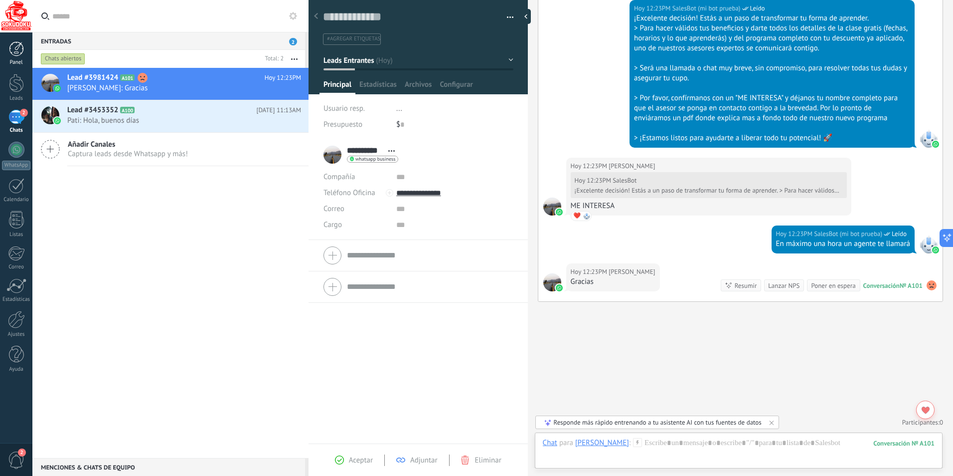
click at [19, 51] on div at bounding box center [16, 48] width 15 height 15
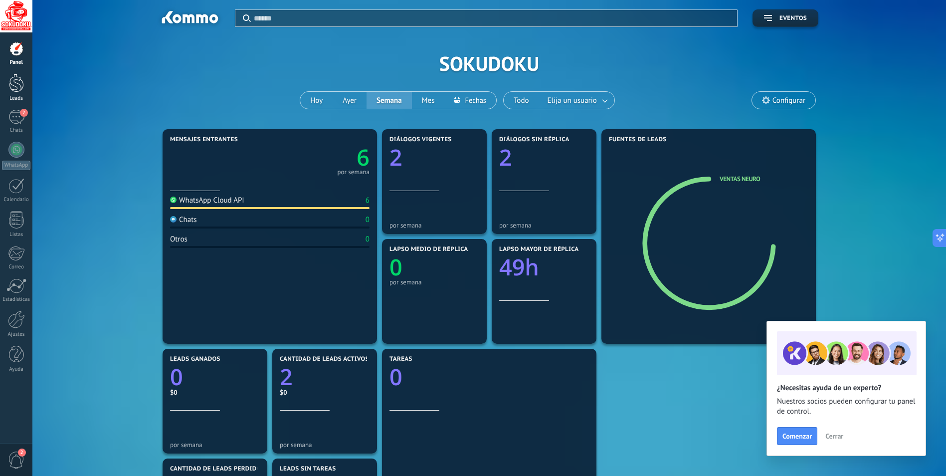
click at [17, 81] on div at bounding box center [16, 83] width 15 height 18
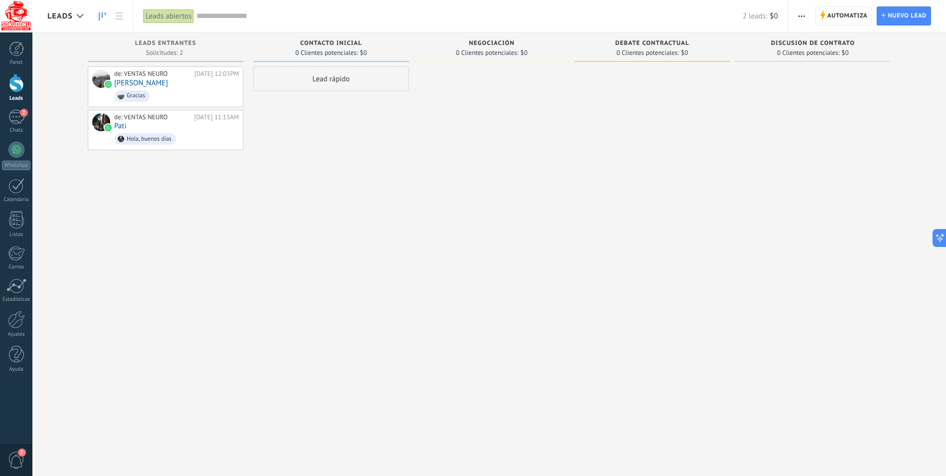
click at [250, 236] on div "Leads Entrantes Solicitudes: 2 0 0 0 2 0 0 0 2 de: VENTAS NEURO [DATE] 12:03PM …" at bounding box center [170, 221] width 165 height 379
